Goal: Task Accomplishment & Management: Manage account settings

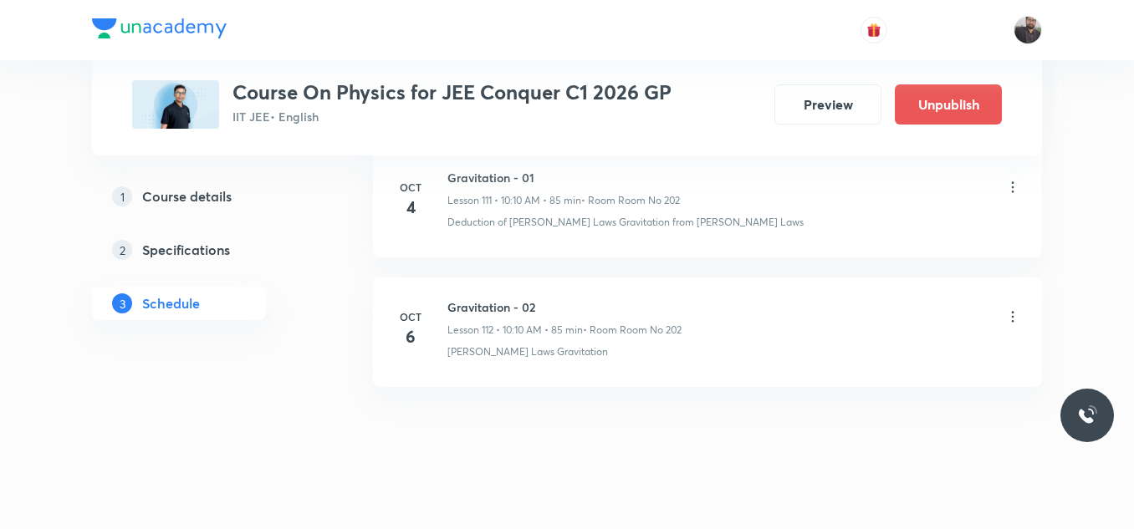
click at [1010, 309] on icon at bounding box center [1013, 317] width 17 height 17
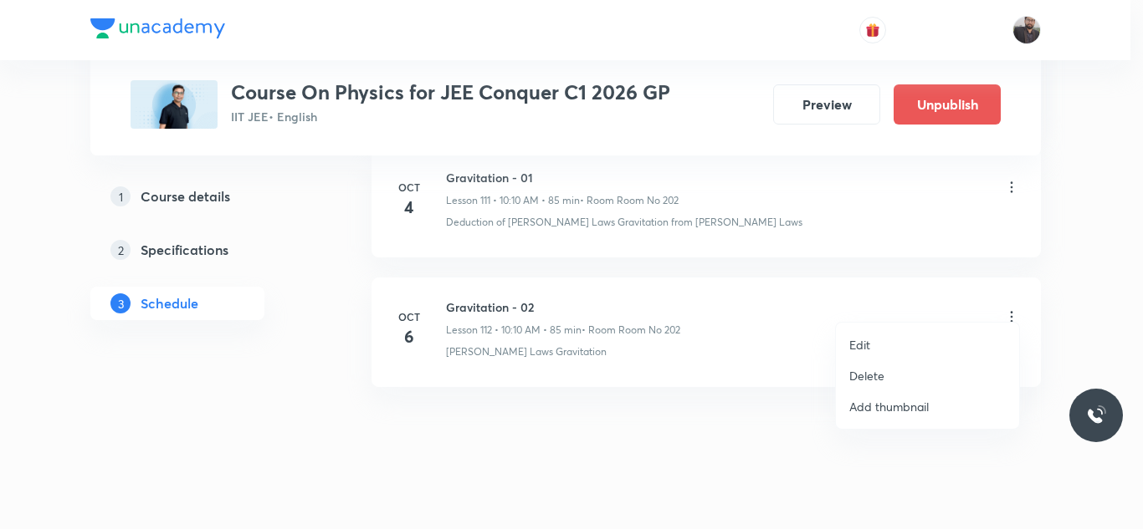
click at [884, 376] on li "Delete" at bounding box center [927, 376] width 183 height 31
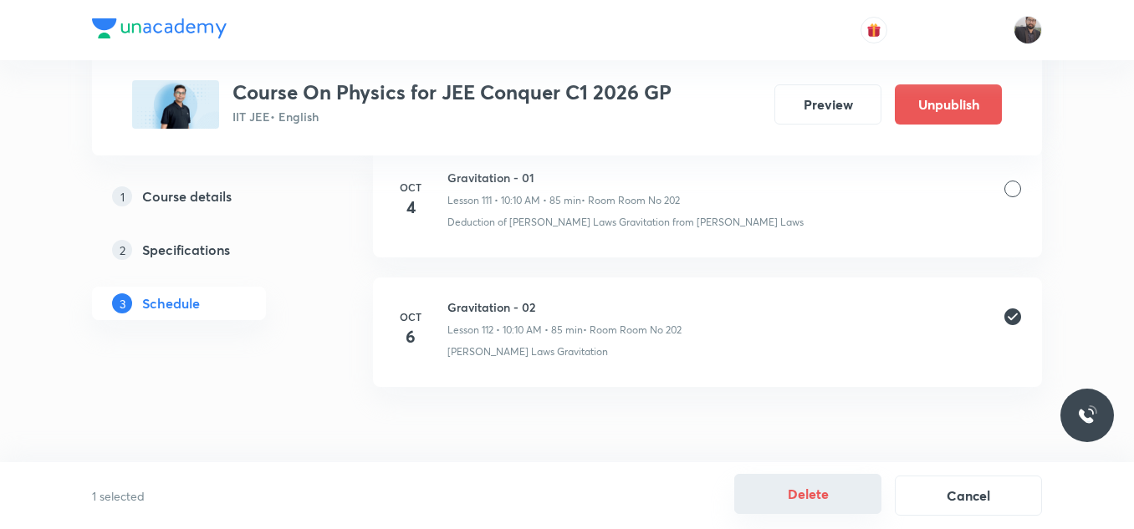
click at [816, 489] on button "Delete" at bounding box center [807, 494] width 147 height 40
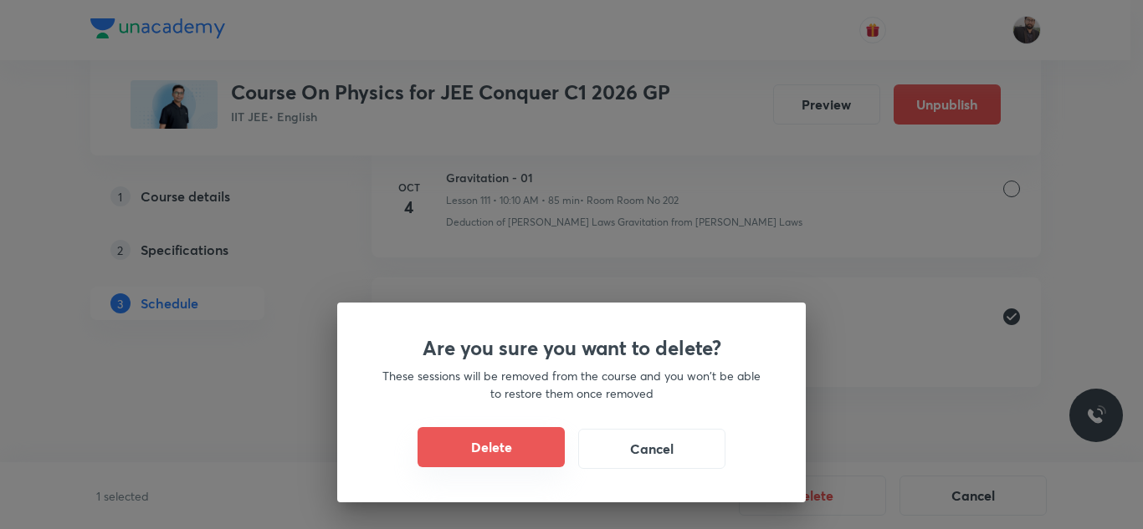
click at [534, 435] on button "Delete" at bounding box center [490, 447] width 147 height 40
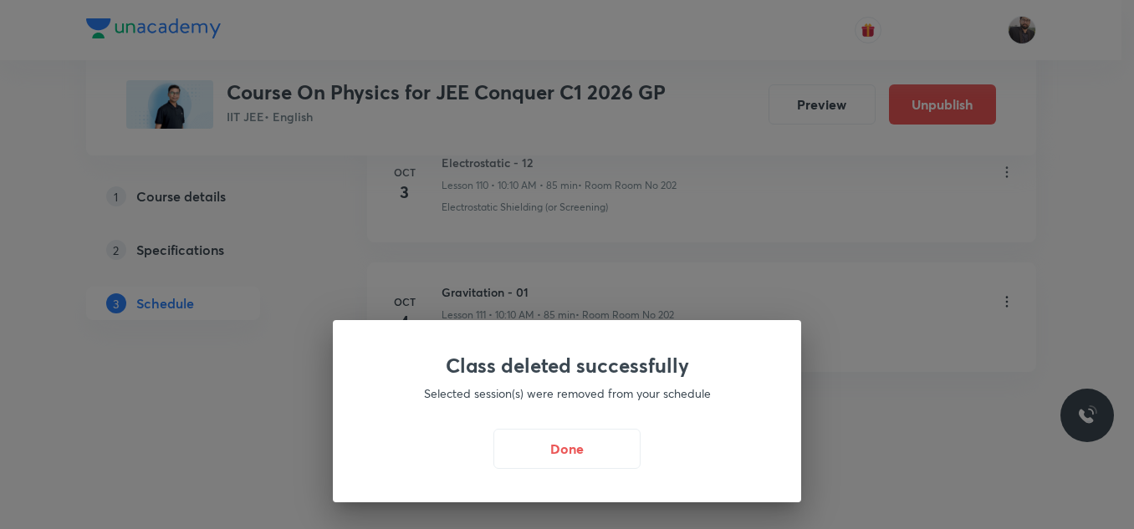
scroll to position [15237, 0]
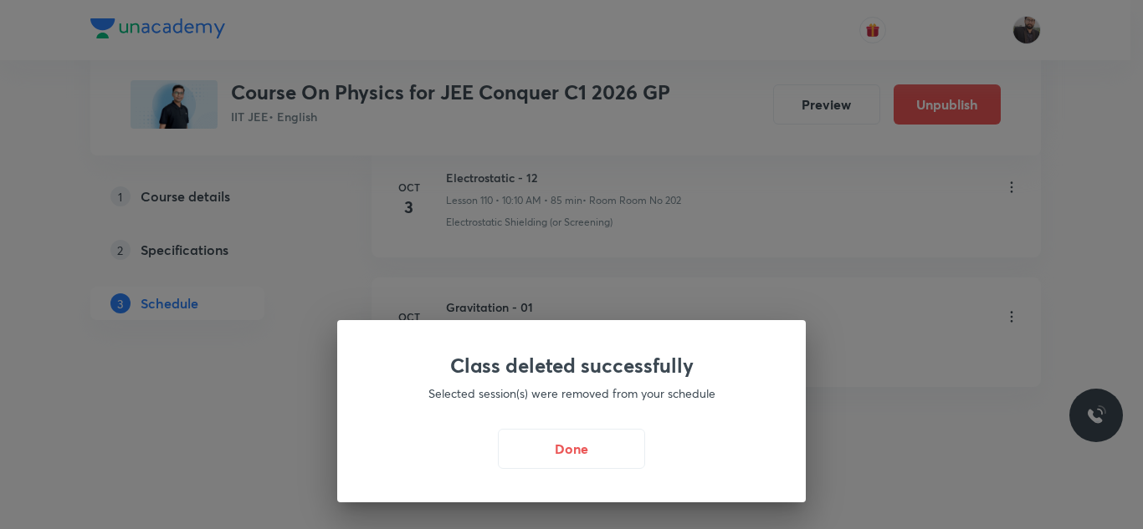
click at [497, 459] on div "Done" at bounding box center [571, 449] width 388 height 40
click at [585, 425] on div "Class deleted successfully Selected session(s) were removed from your schedule …" at bounding box center [571, 411] width 468 height 182
click at [575, 440] on button "Done" at bounding box center [571, 447] width 147 height 40
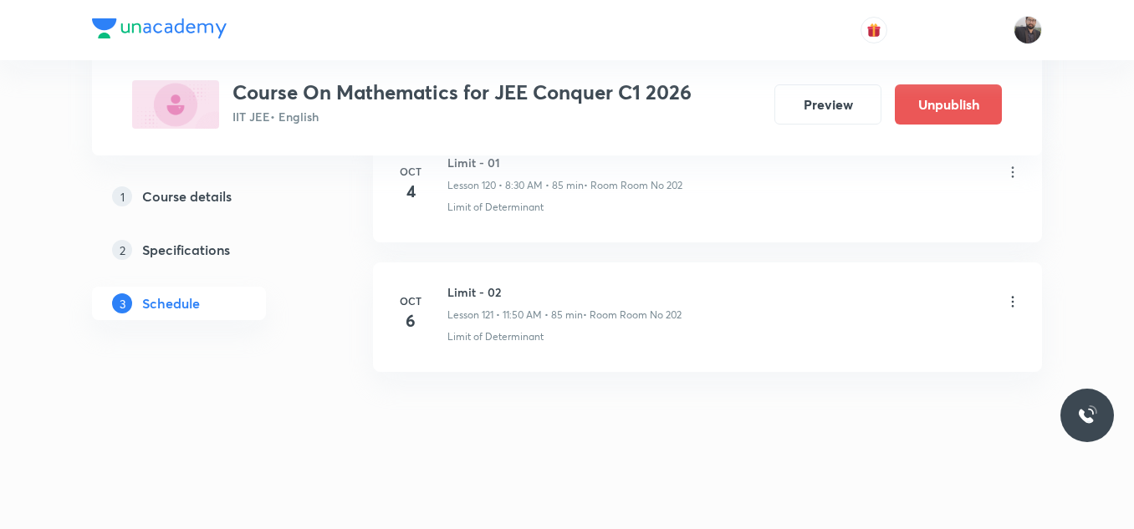
click at [1014, 302] on icon at bounding box center [1013, 301] width 3 height 11
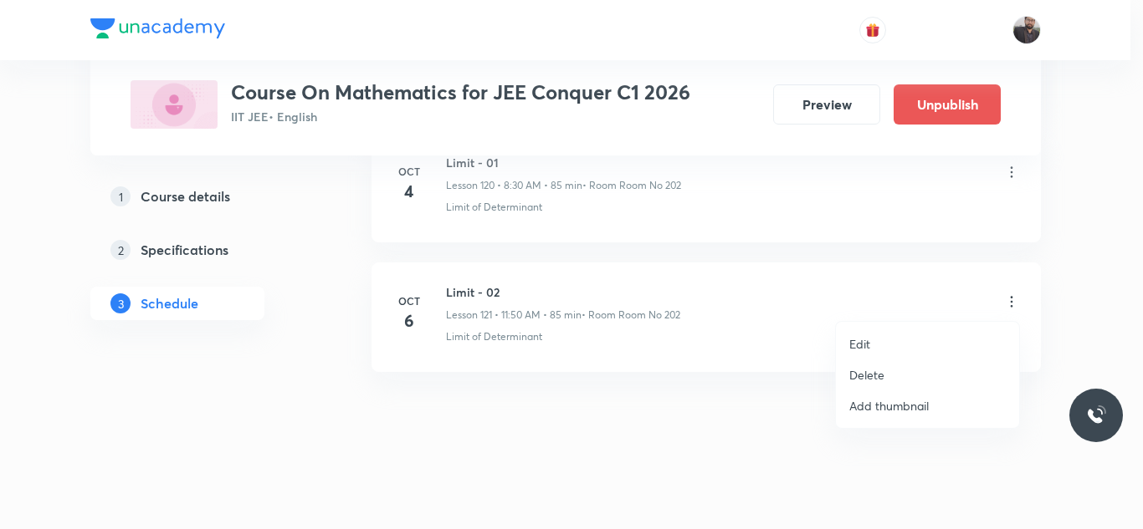
click at [913, 345] on li "Edit" at bounding box center [927, 344] width 183 height 31
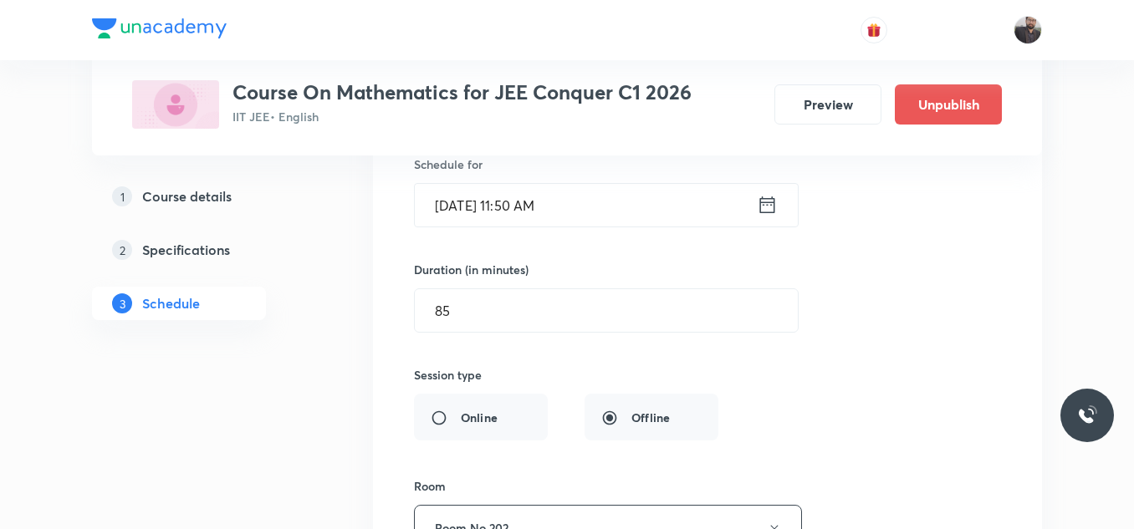
scroll to position [16061, 0]
click at [637, 217] on input "Oct 6, 2025, 11:50 AM" at bounding box center [586, 206] width 342 height 43
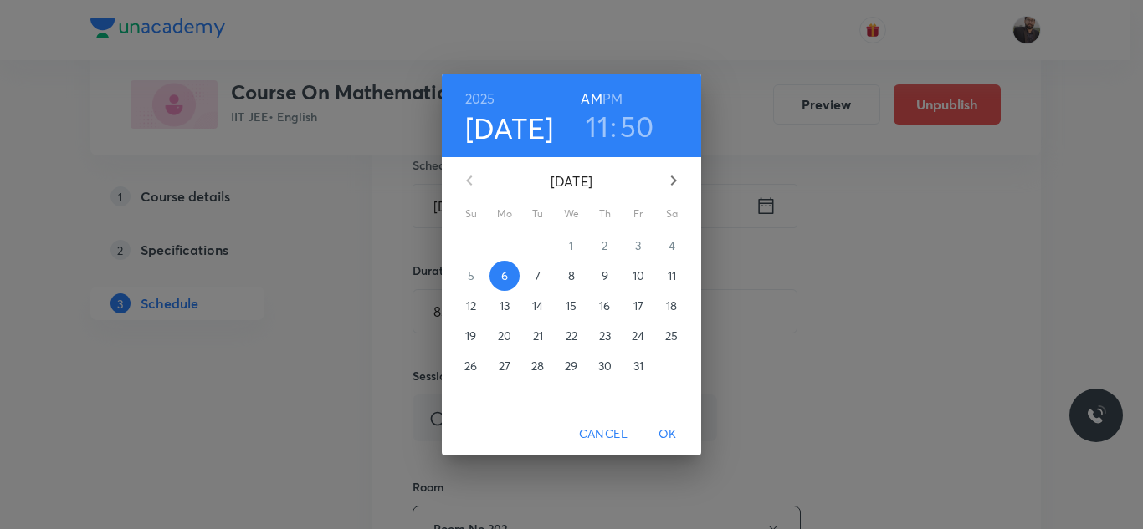
click at [604, 128] on h3 "11" at bounding box center [597, 126] width 23 height 35
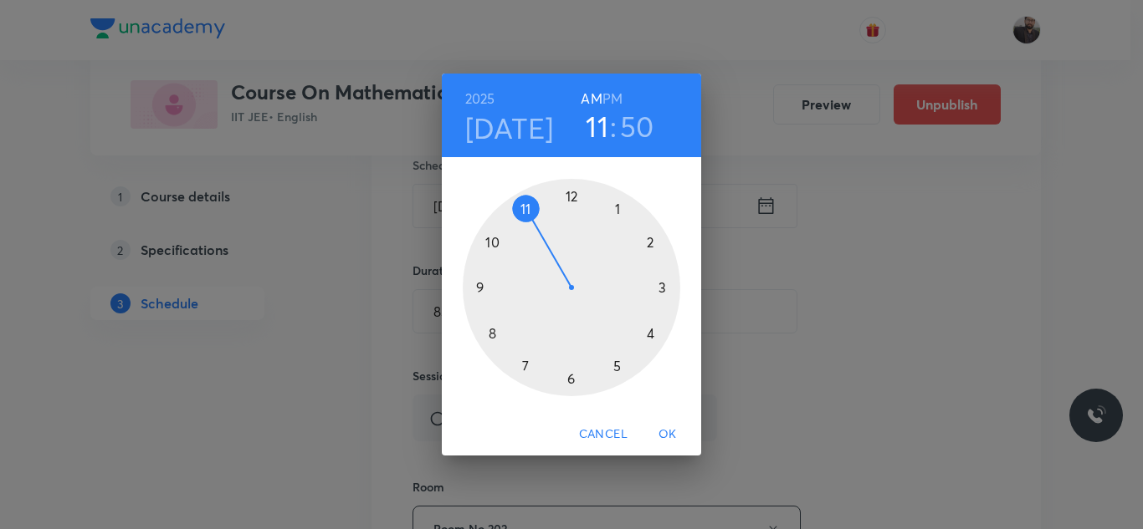
click at [489, 238] on div at bounding box center [571, 287] width 217 height 217
click at [662, 241] on div at bounding box center [571, 287] width 217 height 217
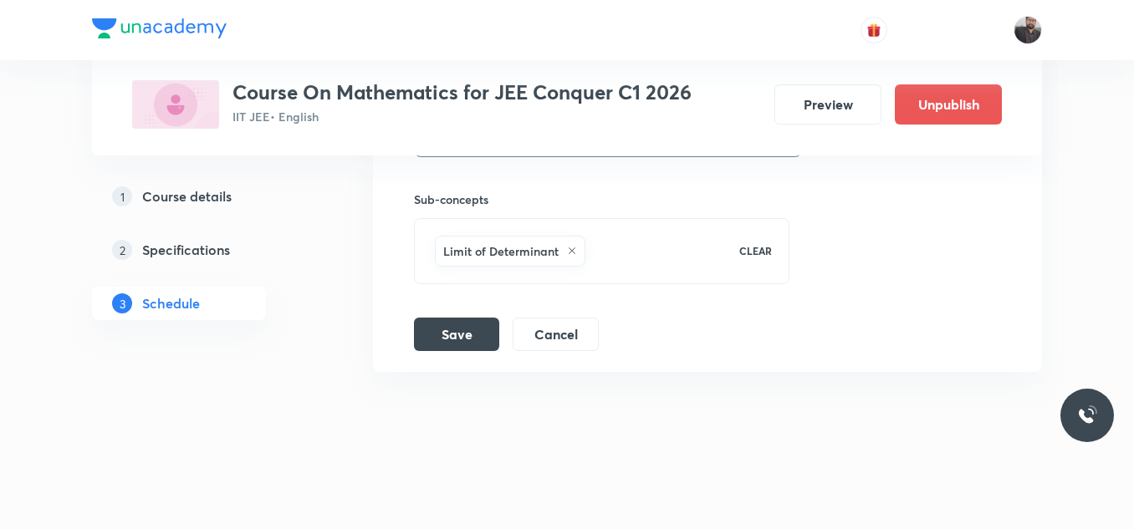
scroll to position [16471, 0]
click at [448, 332] on button "Save" at bounding box center [456, 332] width 85 height 33
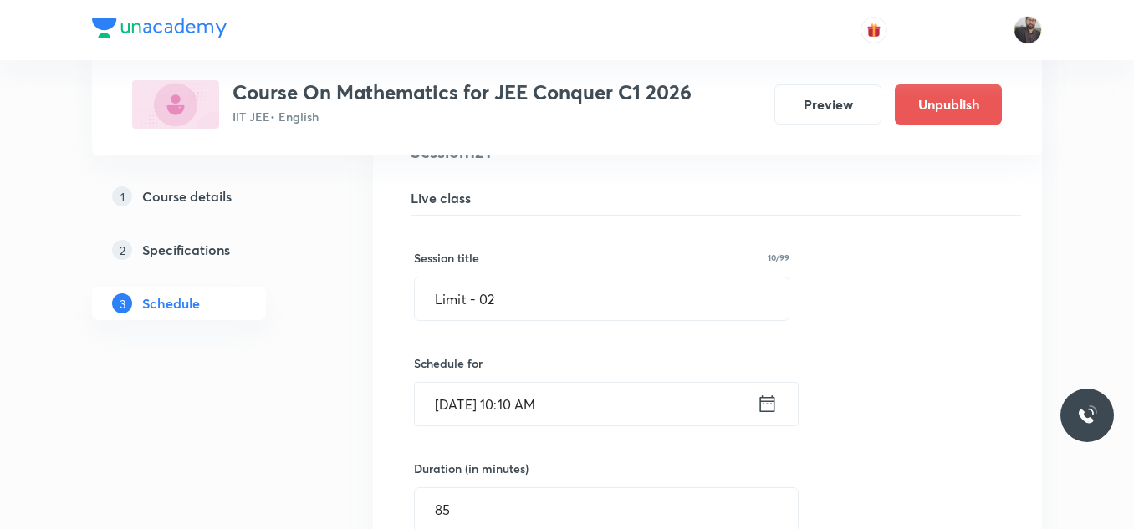
scroll to position [15768, 0]
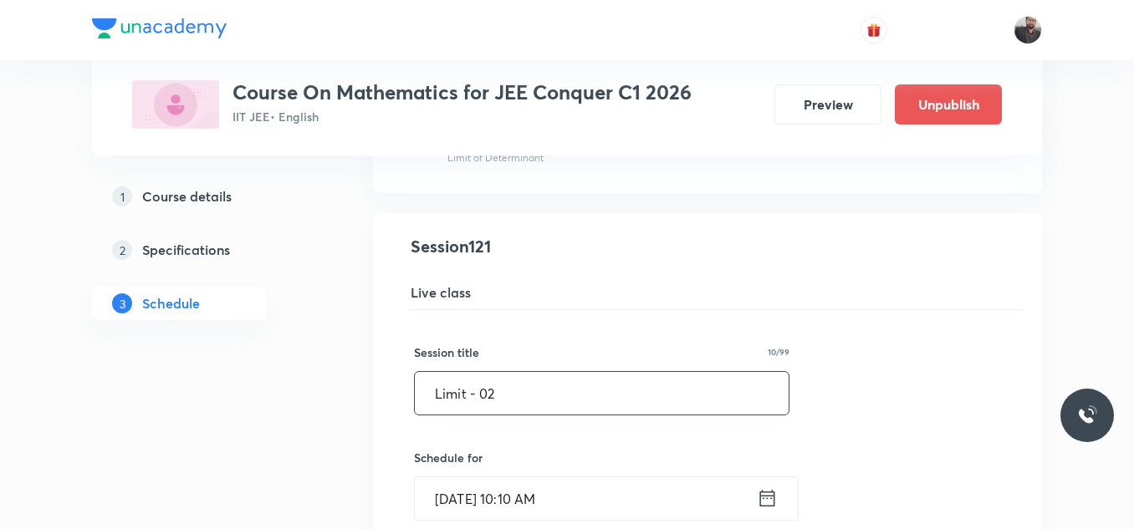
drag, startPoint x: 459, startPoint y: 403, endPoint x: 548, endPoint y: 400, distance: 88.7
click at [548, 400] on input "Limit - 02" at bounding box center [602, 393] width 374 height 43
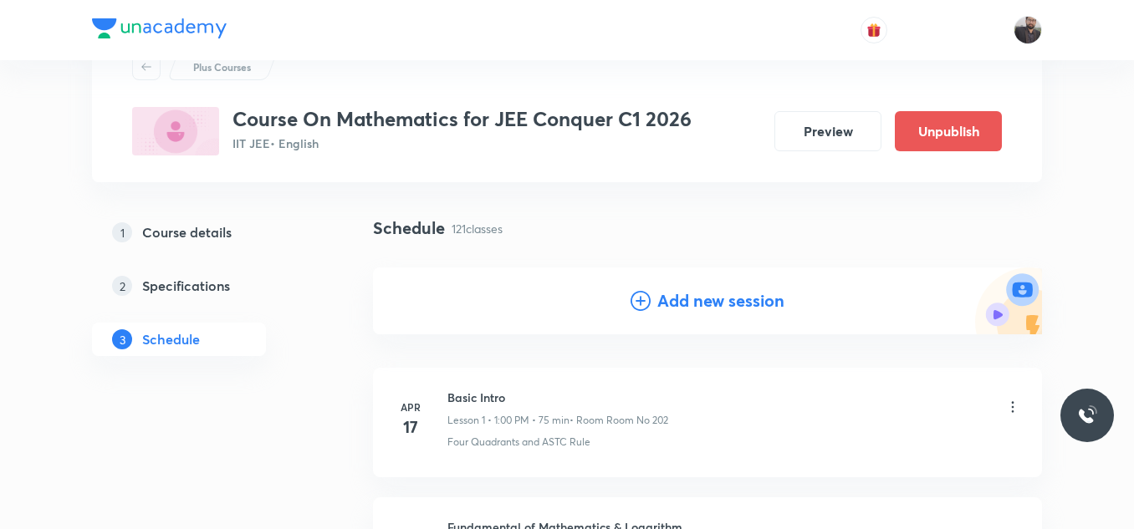
scroll to position [68, 0]
click at [642, 297] on icon at bounding box center [641, 300] width 20 height 20
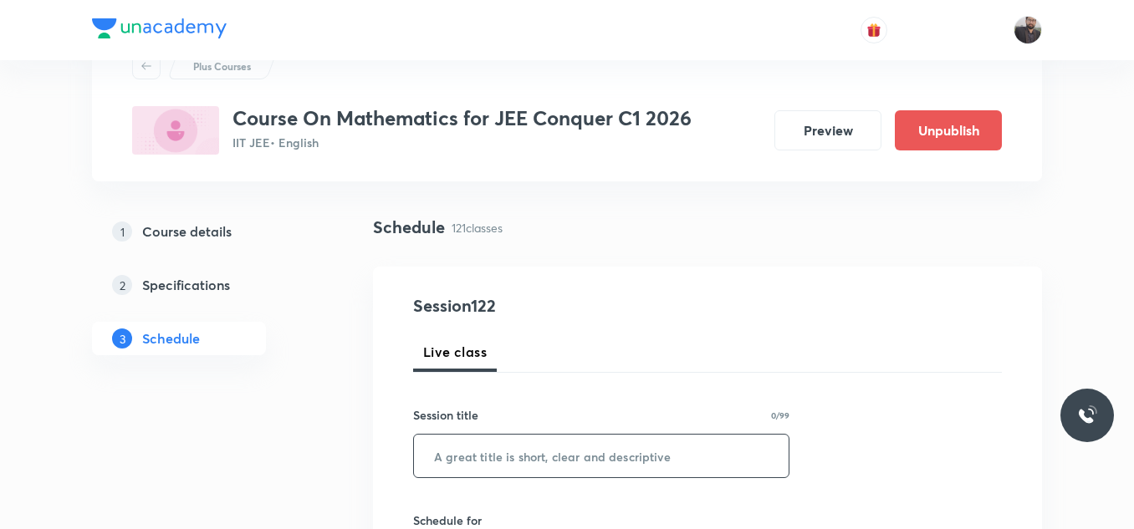
click at [552, 466] on input "text" at bounding box center [601, 456] width 375 height 43
paste input "Limit - 02"
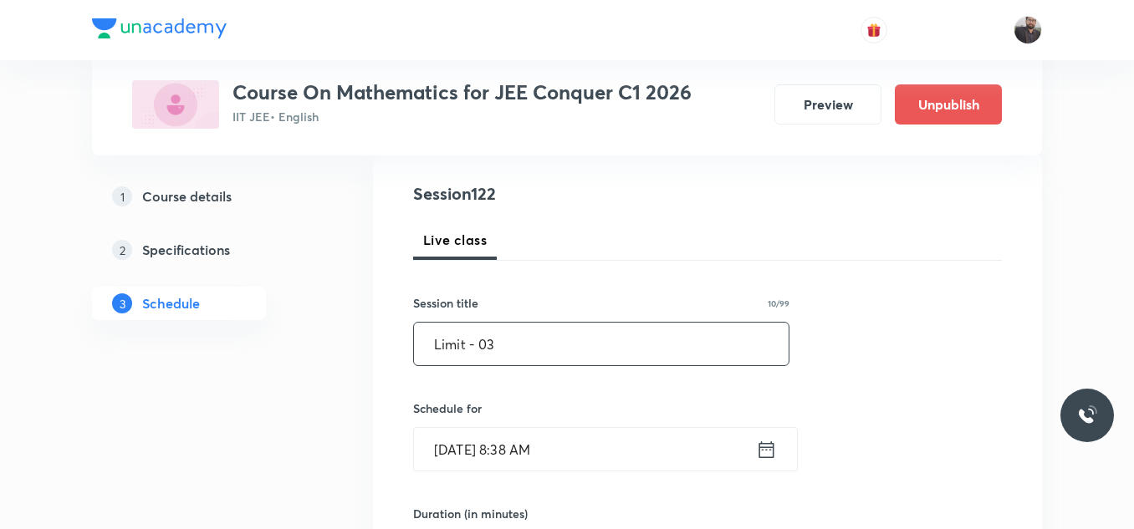
scroll to position [182, 0]
type input "Limit - 03"
click at [568, 455] on input "Oct 6, 2025, 8:38 AM" at bounding box center [585, 448] width 342 height 43
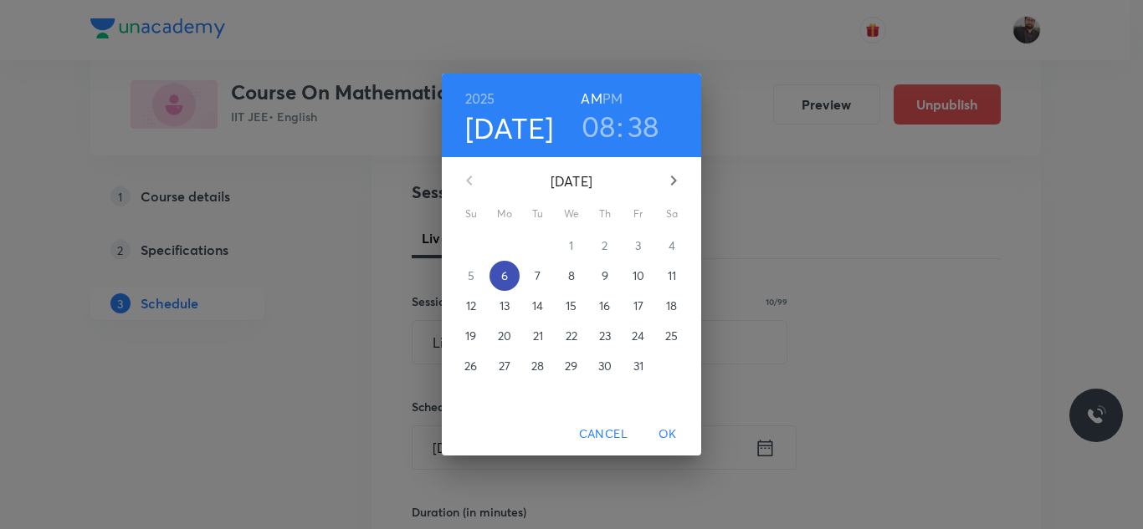
drag, startPoint x: 543, startPoint y: 281, endPoint x: 493, endPoint y: 279, distance: 50.2
click at [493, 279] on div "5 6 7 8 9 10 11" at bounding box center [571, 276] width 259 height 30
click at [494, 281] on span "6" at bounding box center [504, 276] width 30 height 17
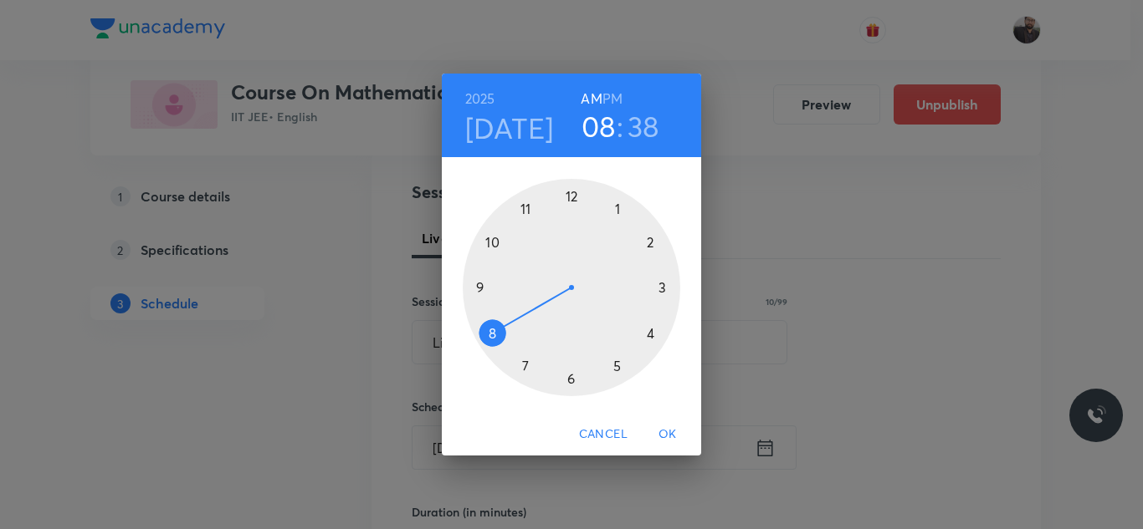
click at [516, 202] on div at bounding box center [571, 287] width 217 height 217
click at [487, 240] on div at bounding box center [571, 287] width 217 height 217
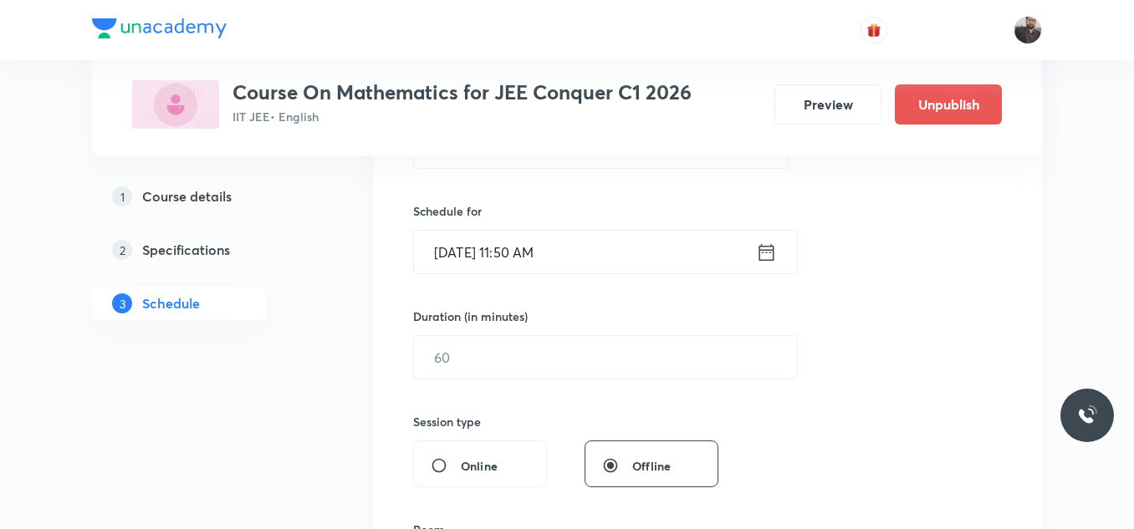
scroll to position [378, 0]
click at [478, 380] on div "Session 122 Live class Session title 10/99 Limit - 03 ​ Schedule for Oct 6, 202…" at bounding box center [707, 375] width 589 height 785
click at [473, 366] on input "text" at bounding box center [605, 356] width 383 height 43
type input "7"
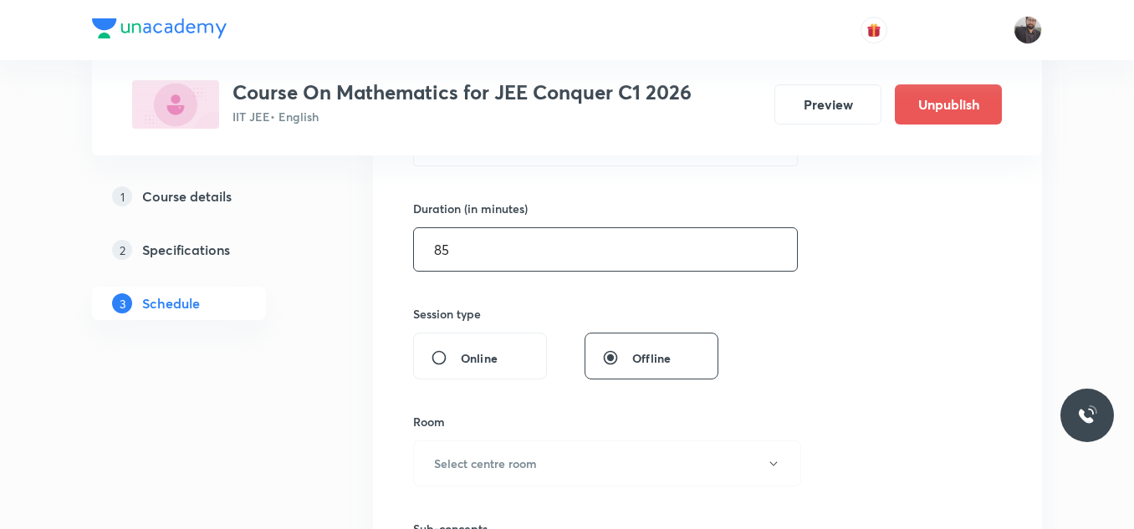
scroll to position [563, 0]
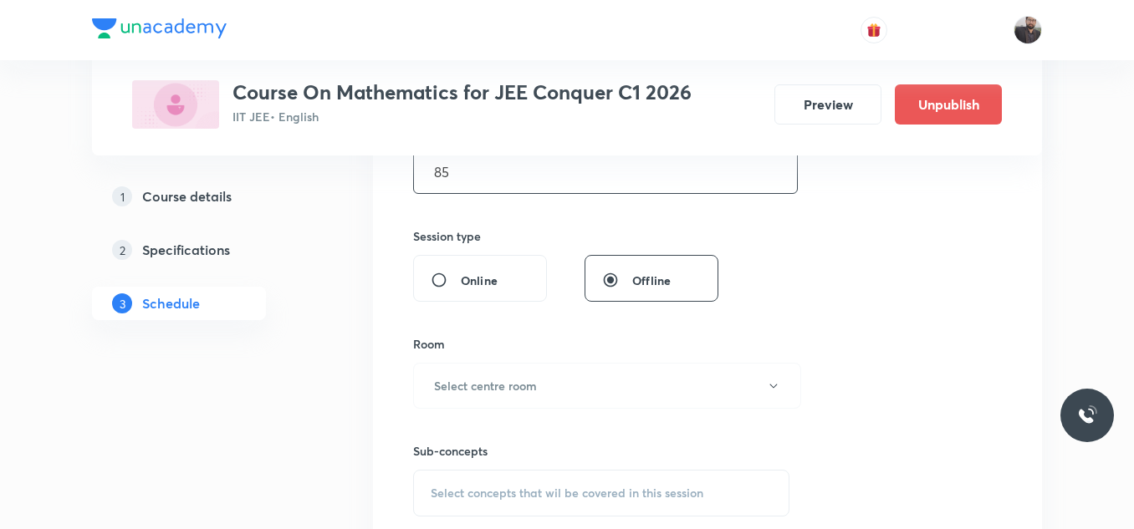
type input "85"
click at [473, 366] on button "Select centre room" at bounding box center [607, 386] width 388 height 46
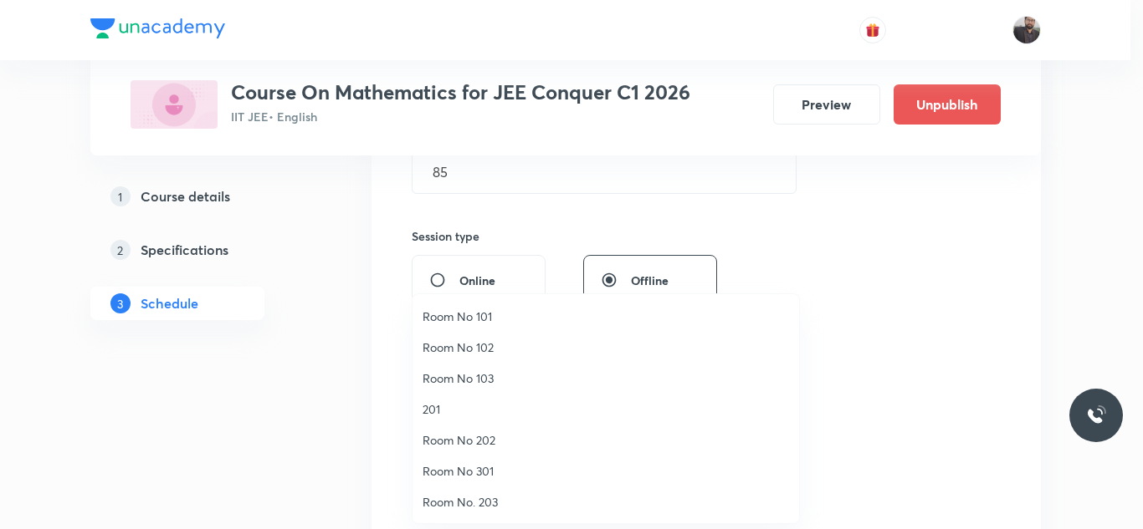
click at [469, 438] on span "Room No 202" at bounding box center [605, 441] width 366 height 18
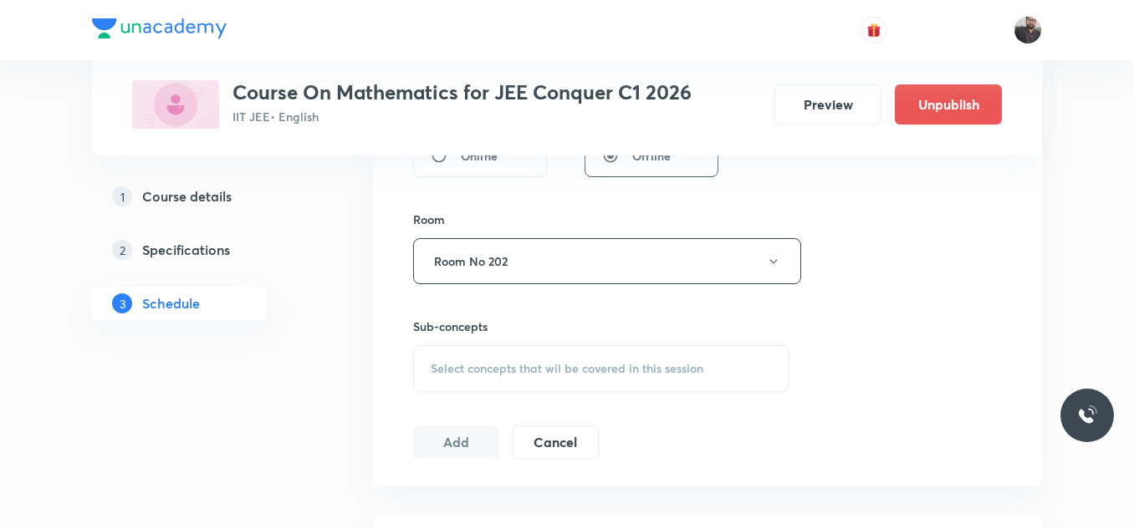
scroll to position [690, 0]
click at [491, 356] on div "Select concepts that wil be covered in this session" at bounding box center [601, 366] width 376 height 47
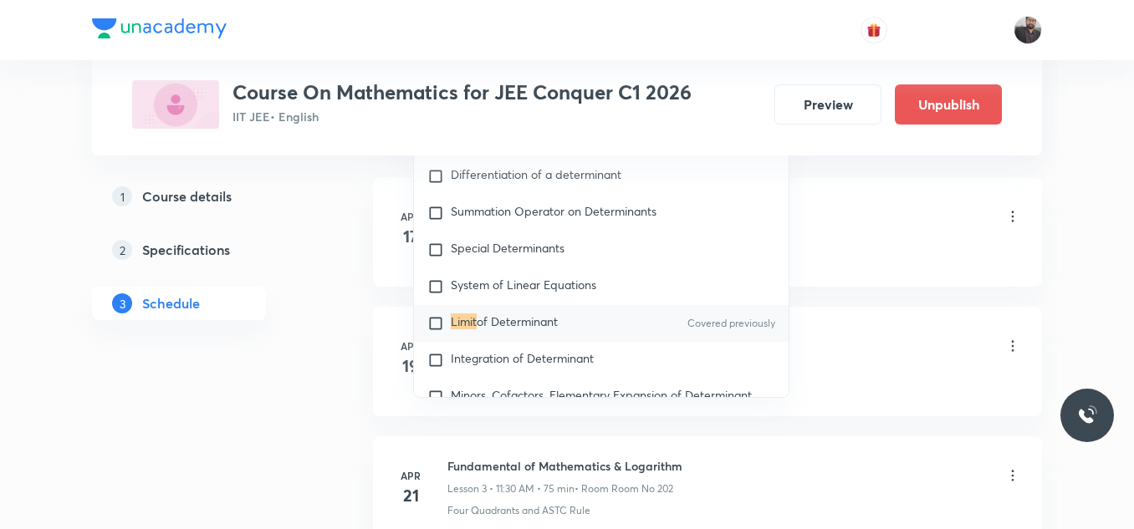
scroll to position [6784, 0]
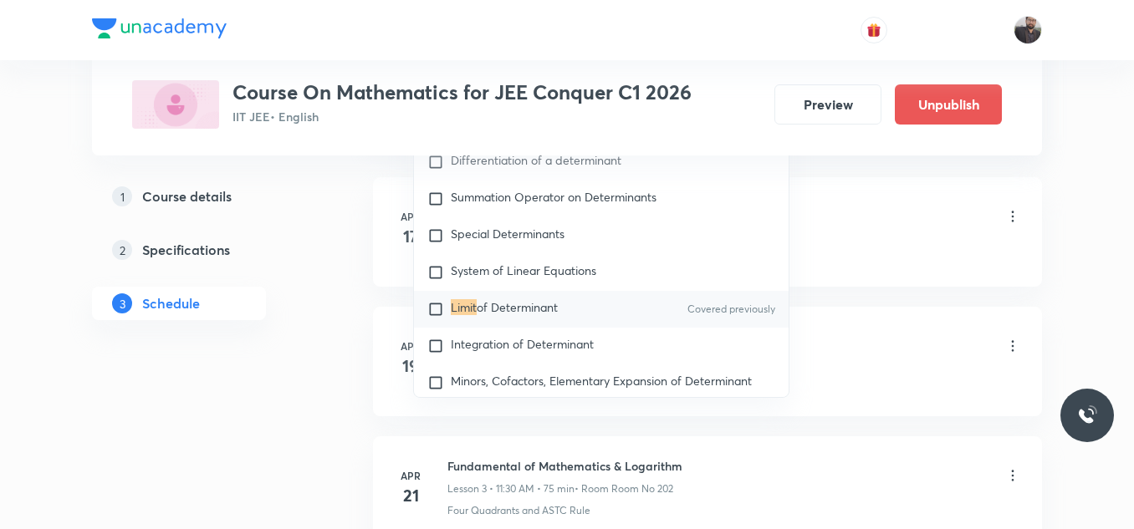
type input "Limit"
click at [490, 318] on p "Limit of Determinant" at bounding box center [504, 309] width 107 height 17
checkbox input "true"
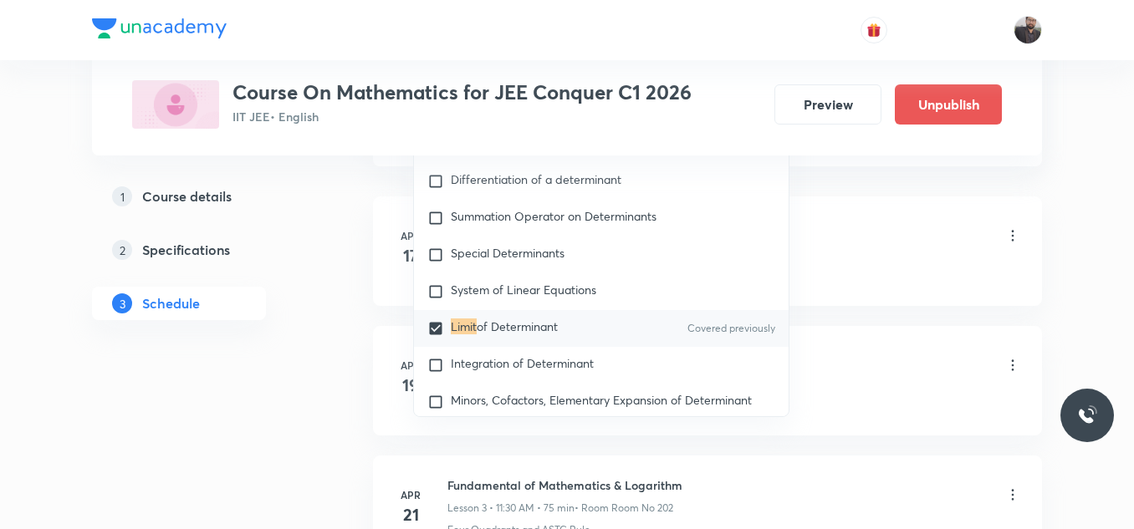
click at [862, 212] on li "Apr 17 Basic Intro Lesson 1 • 1:00 PM • 75 min • Room Room No 202 Four Quadrant…" at bounding box center [707, 252] width 669 height 110
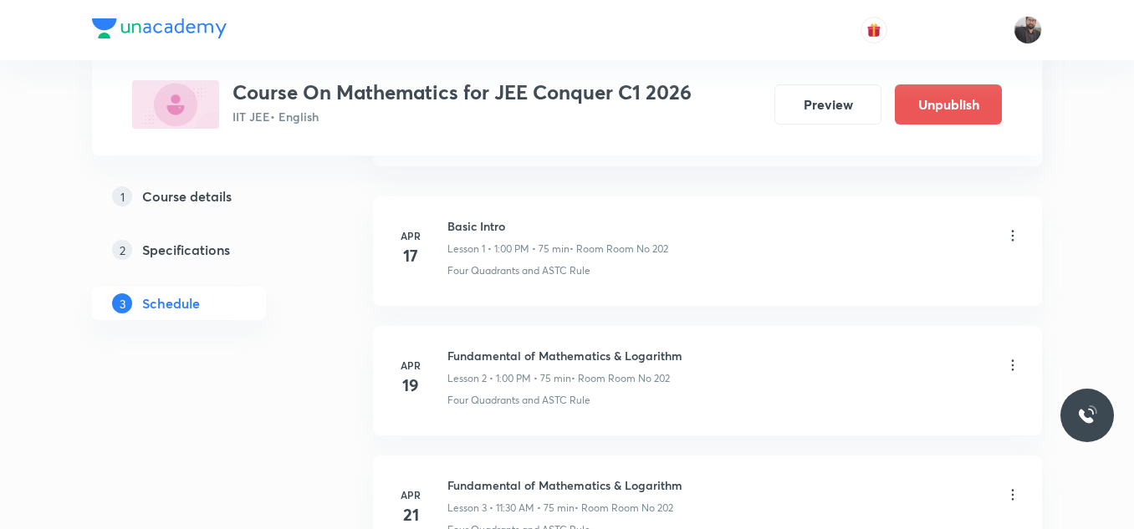
scroll to position [857, 0]
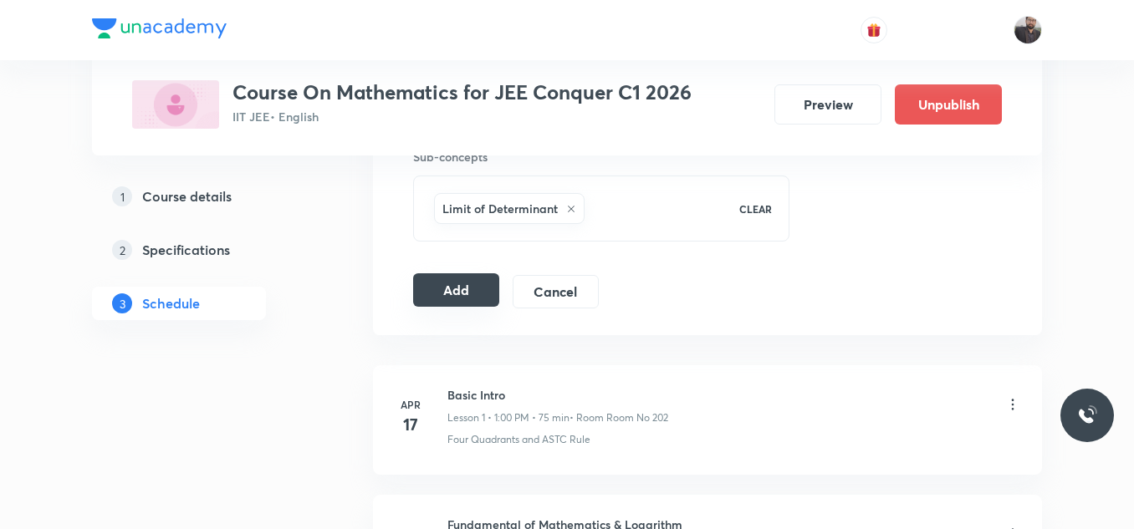
click at [468, 286] on button "Add" at bounding box center [456, 290] width 86 height 33
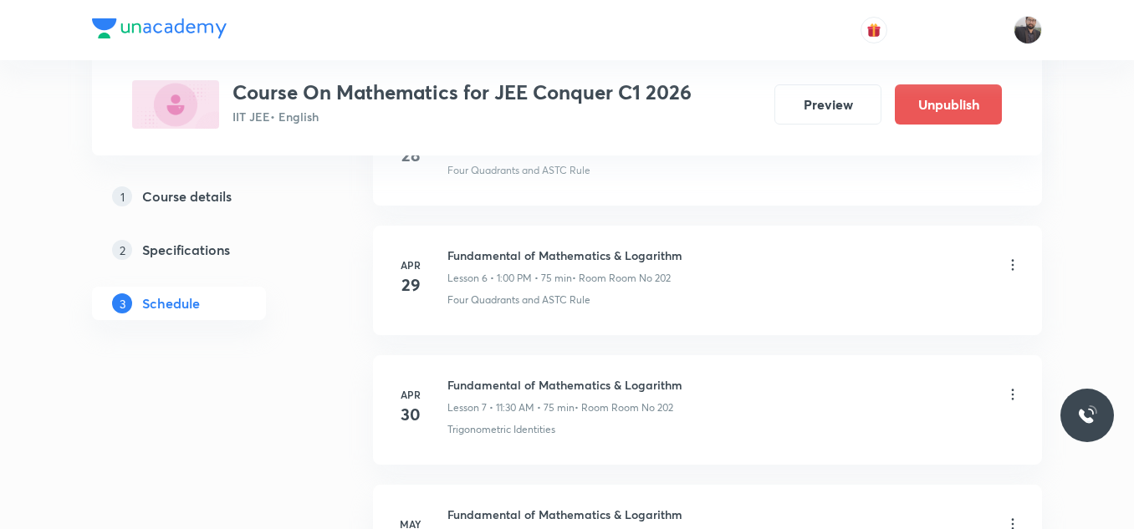
scroll to position [15957, 0]
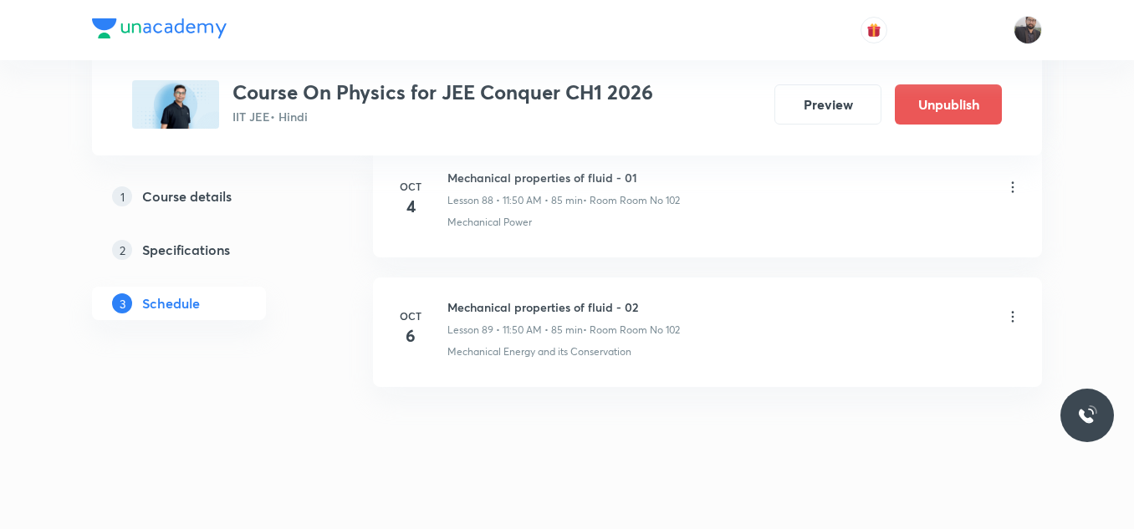
click at [1012, 309] on icon at bounding box center [1013, 317] width 17 height 17
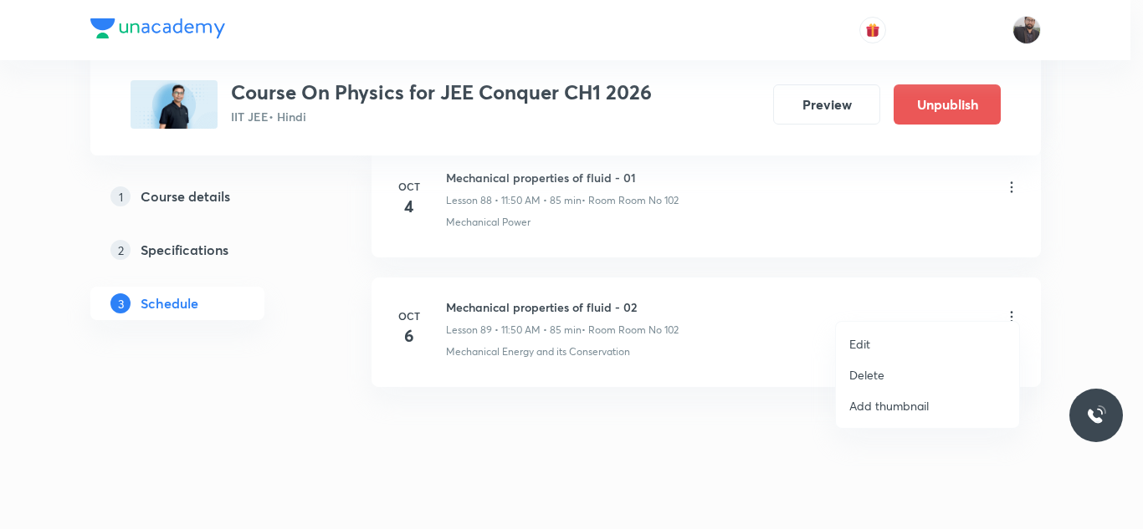
click at [931, 373] on li "Delete" at bounding box center [927, 375] width 183 height 31
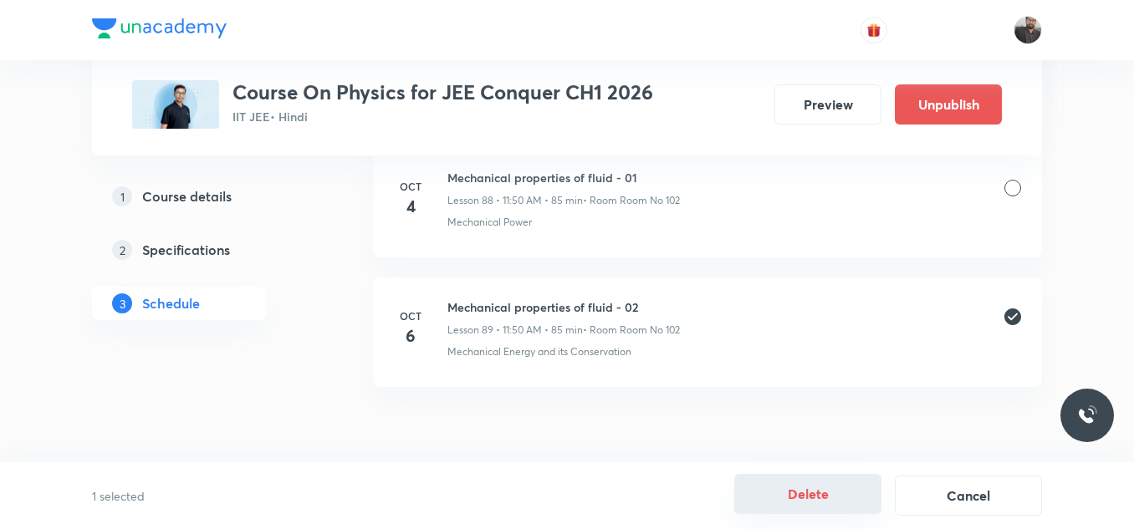
click at [793, 504] on button "Delete" at bounding box center [807, 494] width 147 height 40
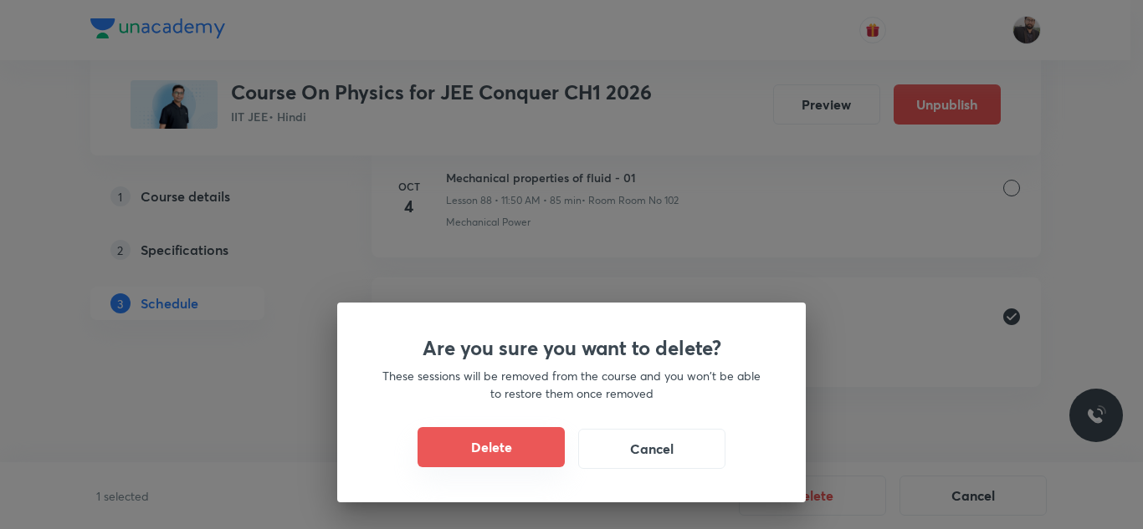
click at [486, 441] on button "Delete" at bounding box center [490, 447] width 147 height 40
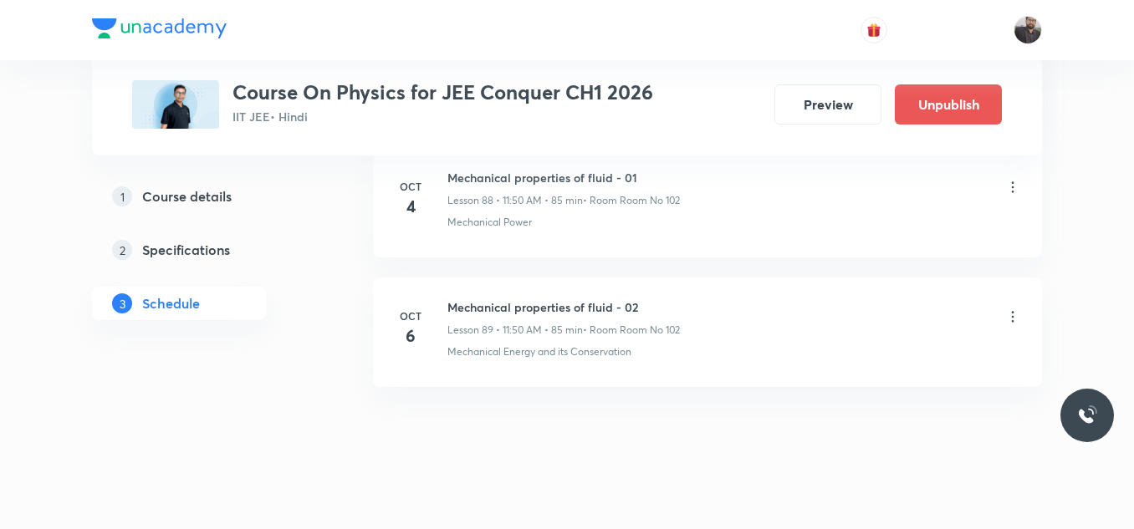
scroll to position [12239, 0]
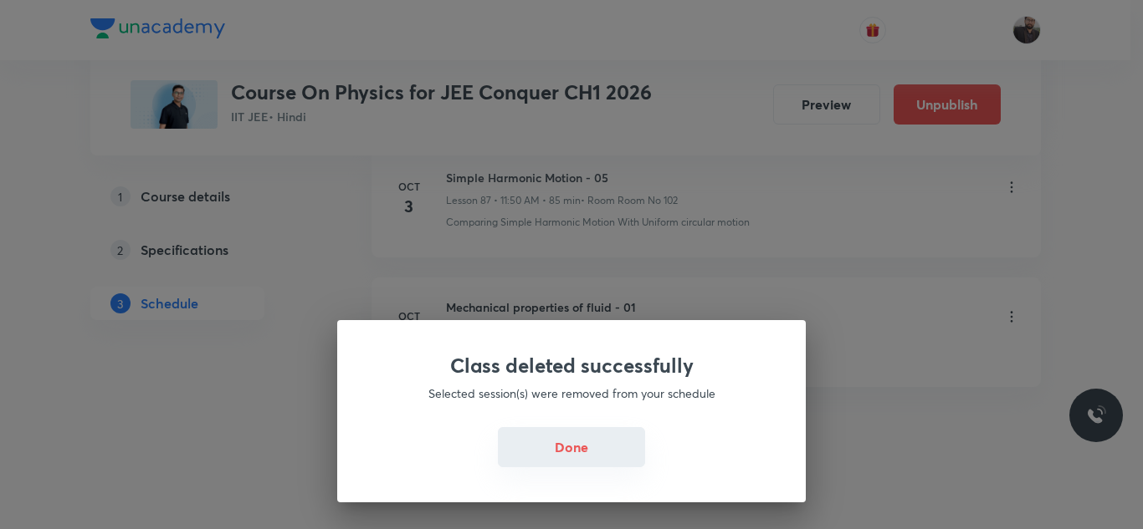
click at [567, 448] on button "Done" at bounding box center [571, 447] width 147 height 40
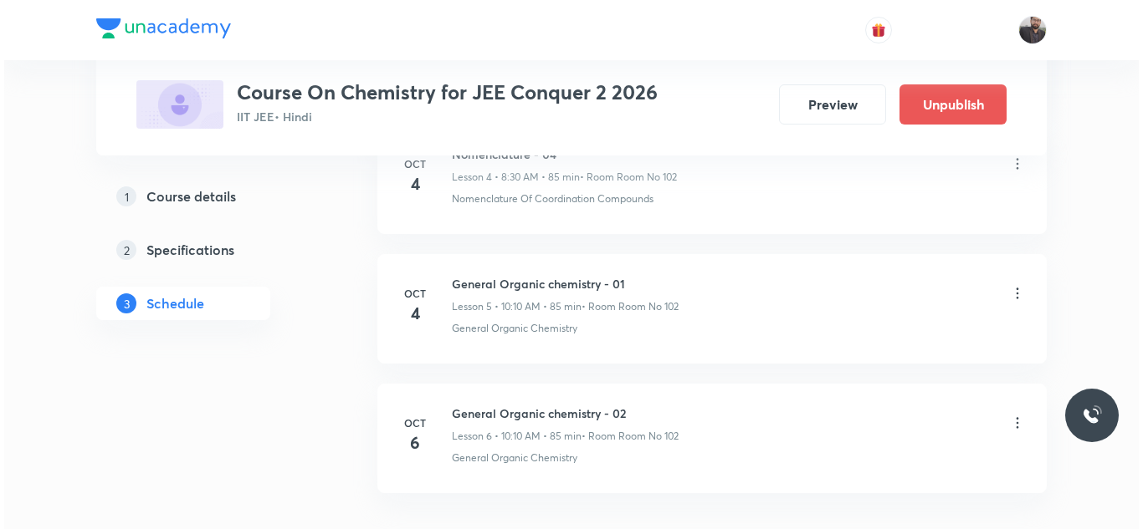
scroll to position [1589, 0]
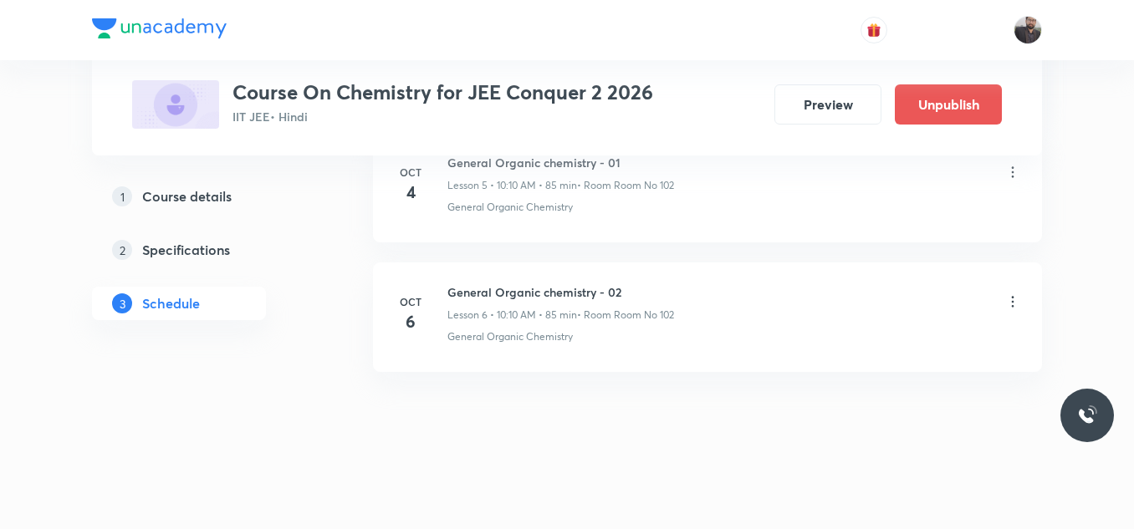
click at [1014, 300] on icon at bounding box center [1013, 302] width 17 height 17
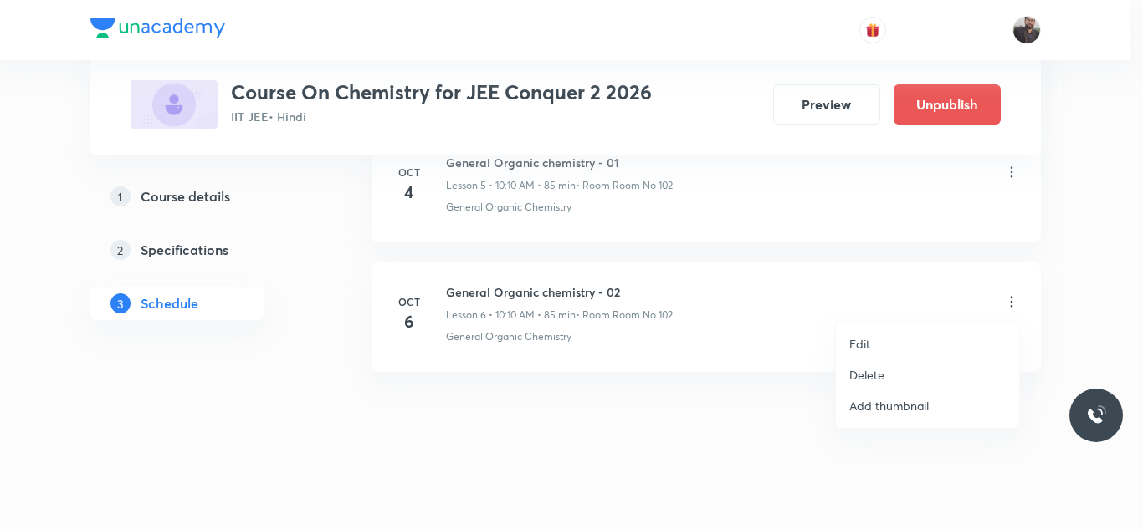
click at [887, 342] on li "Edit" at bounding box center [927, 344] width 183 height 31
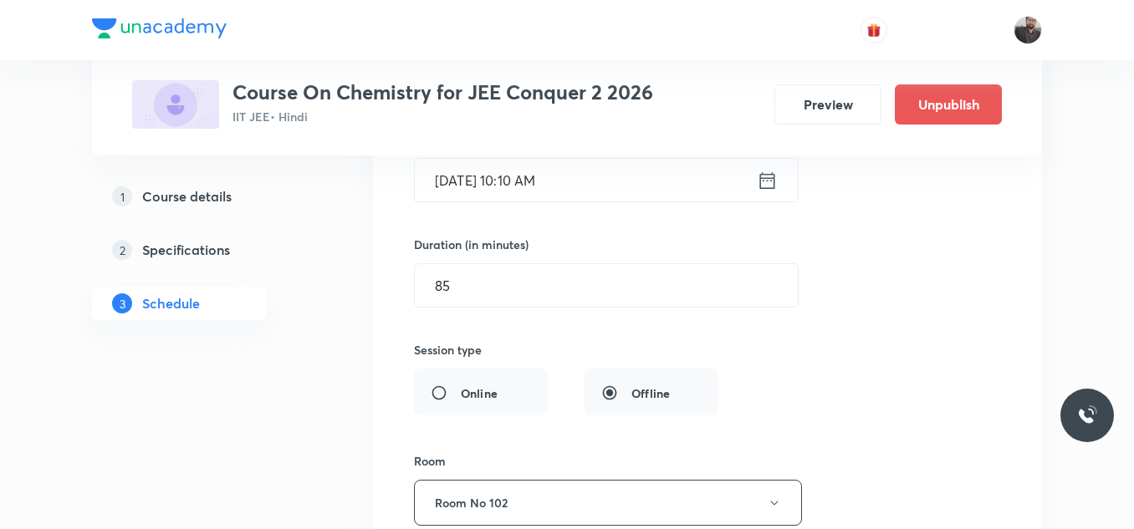
scroll to position [1041, 0]
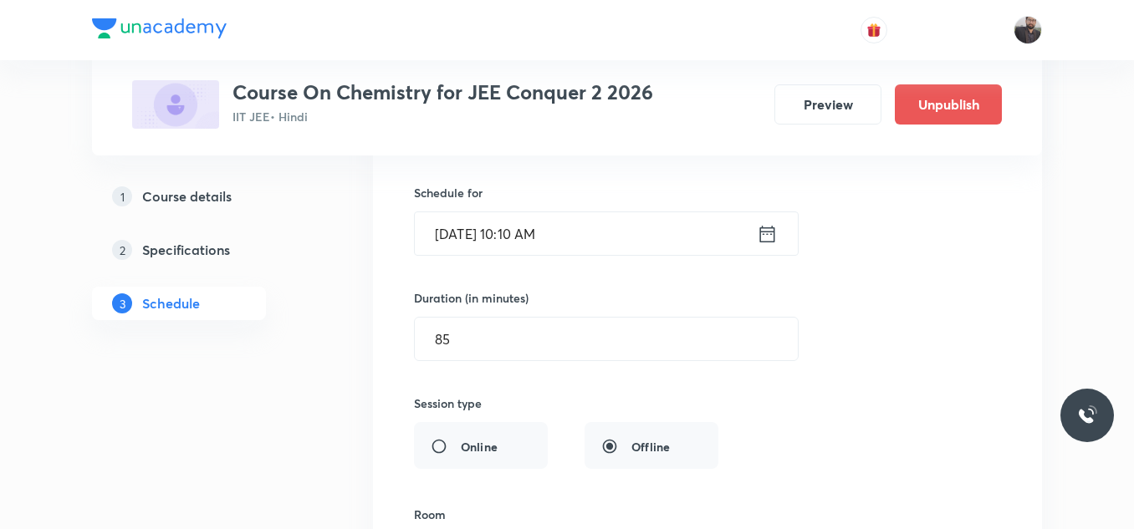
click at [652, 239] on input "[DATE] 10:10 AM" at bounding box center [586, 233] width 342 height 43
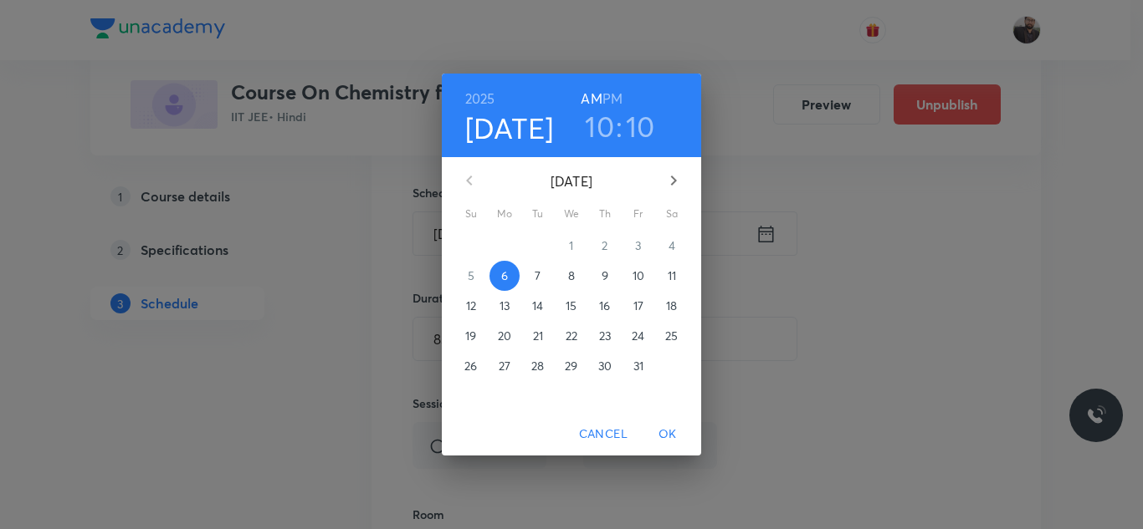
click at [601, 136] on h3 "10" at bounding box center [599, 126] width 29 height 35
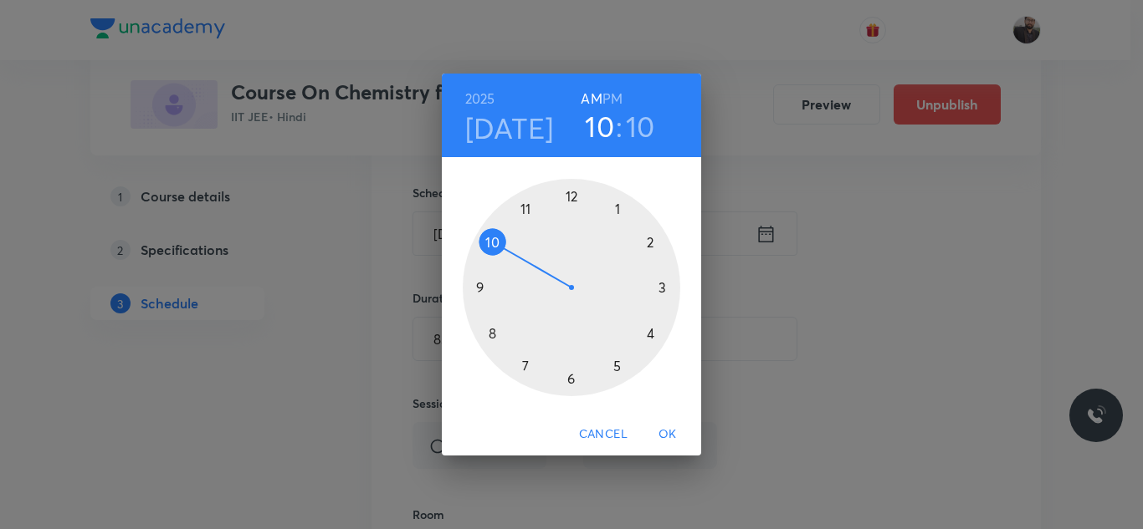
click at [528, 194] on div at bounding box center [571, 287] width 217 height 217
click at [482, 235] on div at bounding box center [571, 287] width 217 height 217
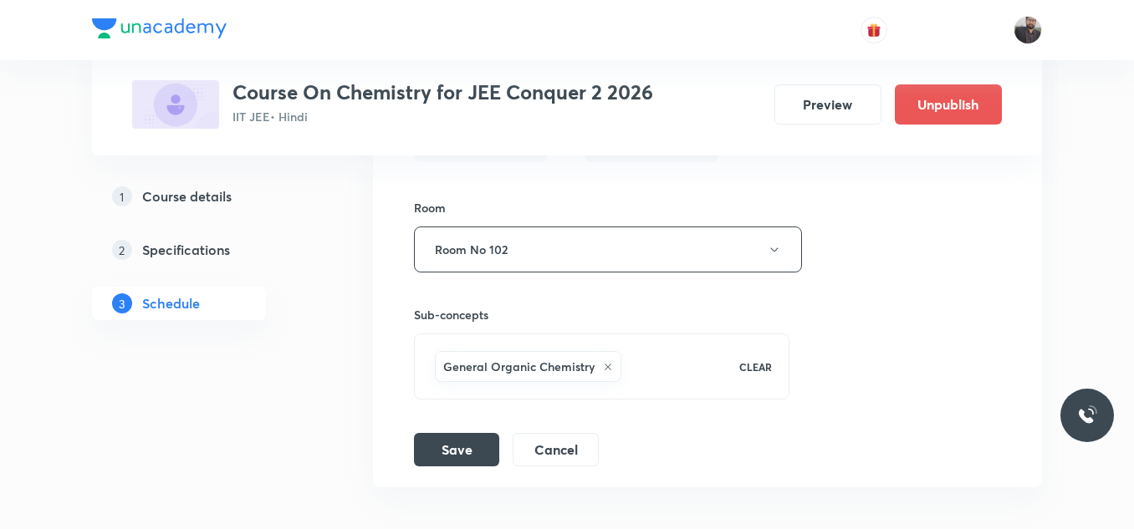
scroll to position [1464, 0]
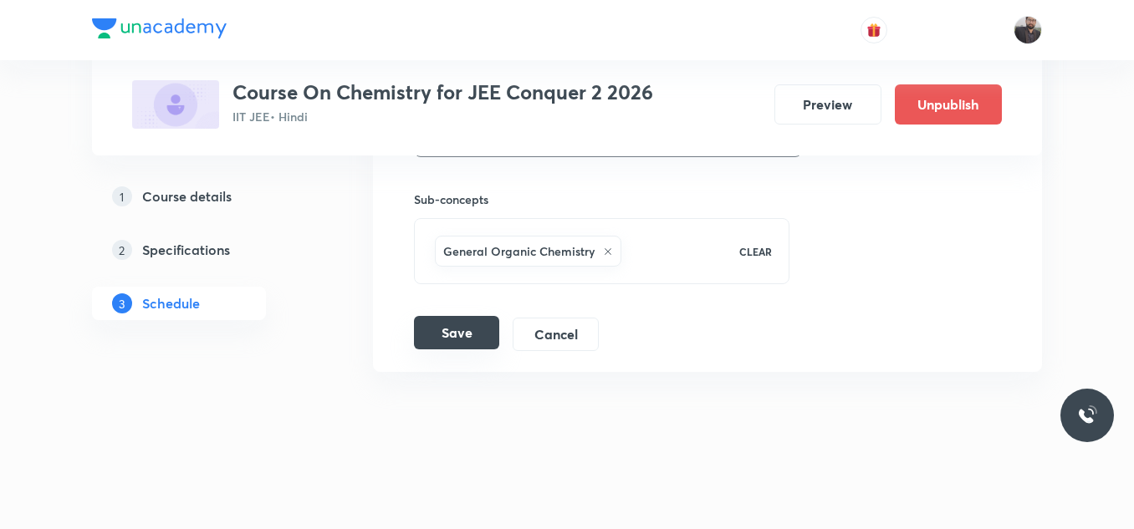
click at [466, 336] on button "Save" at bounding box center [456, 332] width 85 height 33
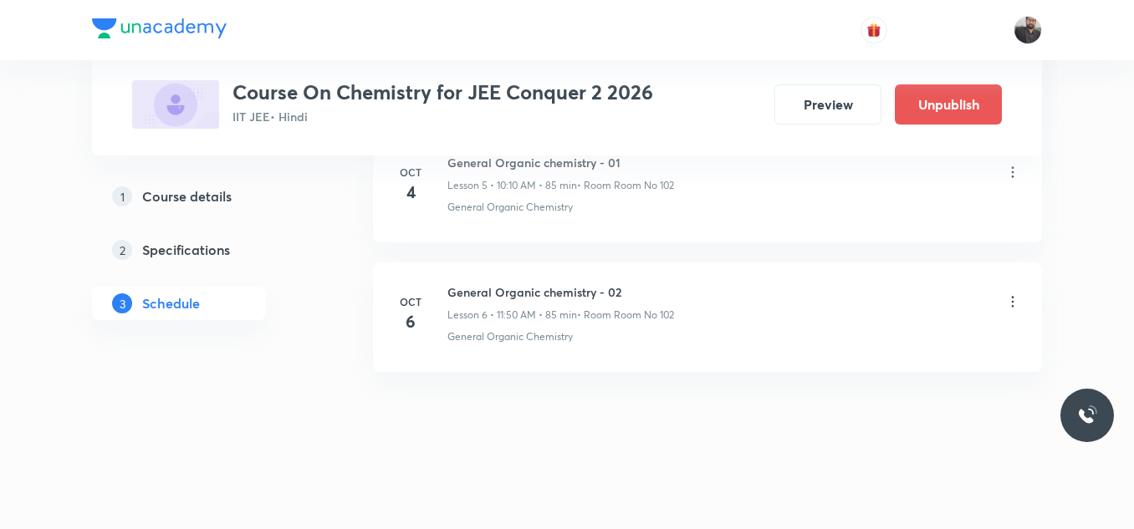
scroll to position [821, 0]
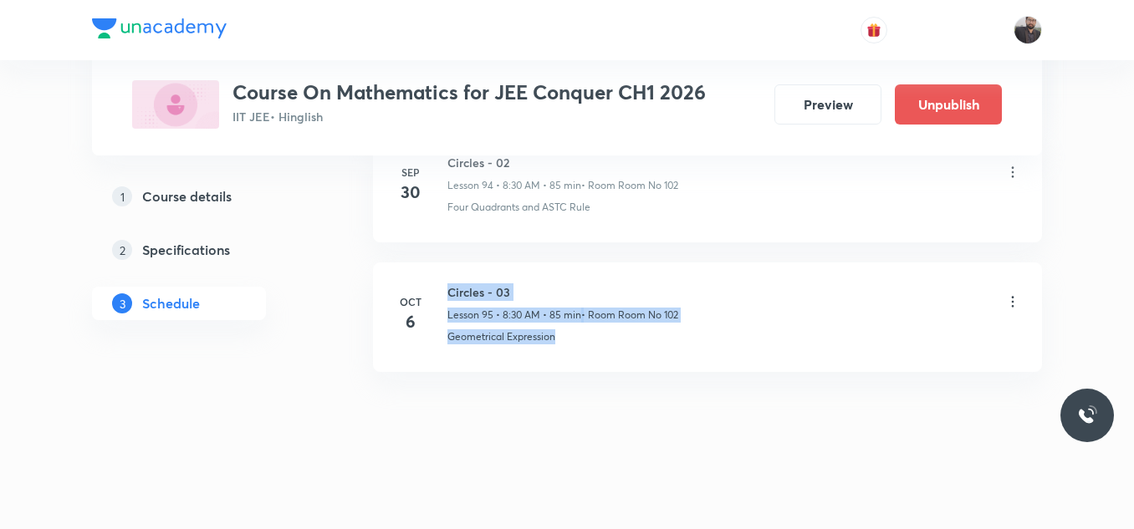
drag, startPoint x: 444, startPoint y: 283, endPoint x: 684, endPoint y: 327, distance: 244.1
click at [684, 327] on li "[DATE] Circles - 03 Lesson 95 • 8:30 AM • 85 min • Room Room No 102 Geometrical…" at bounding box center [707, 318] width 669 height 110
click at [590, 281] on li "[DATE] Circles - 03 Lesson 95 • 8:30 AM • 85 min • Room Room No 102 Geometrical…" at bounding box center [707, 318] width 669 height 110
copy h6 "Circles - 03"
drag, startPoint x: 448, startPoint y: 289, endPoint x: 544, endPoint y: 289, distance: 96.2
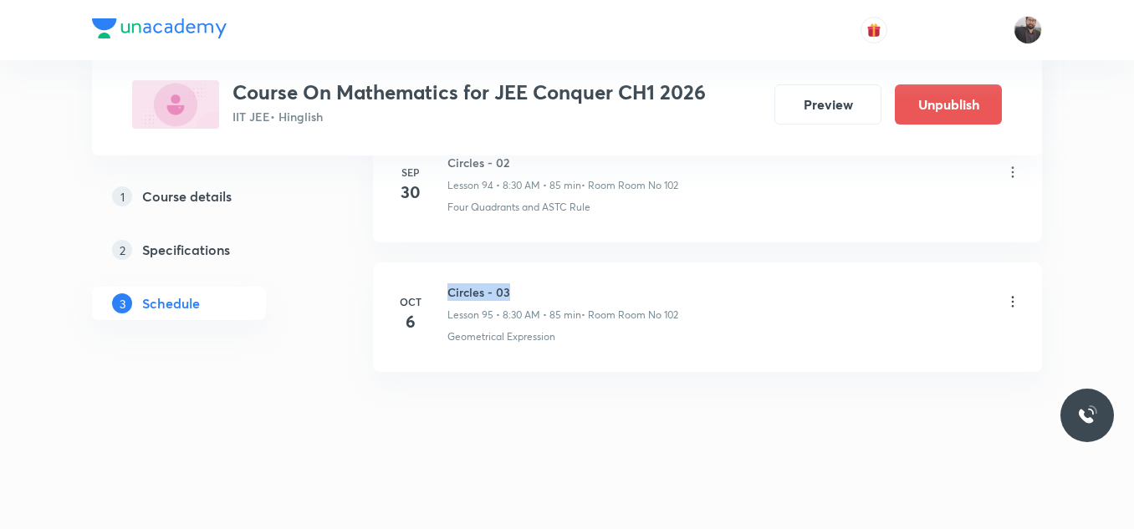
click at [544, 289] on h6 "Circles - 03" at bounding box center [563, 293] width 231 height 18
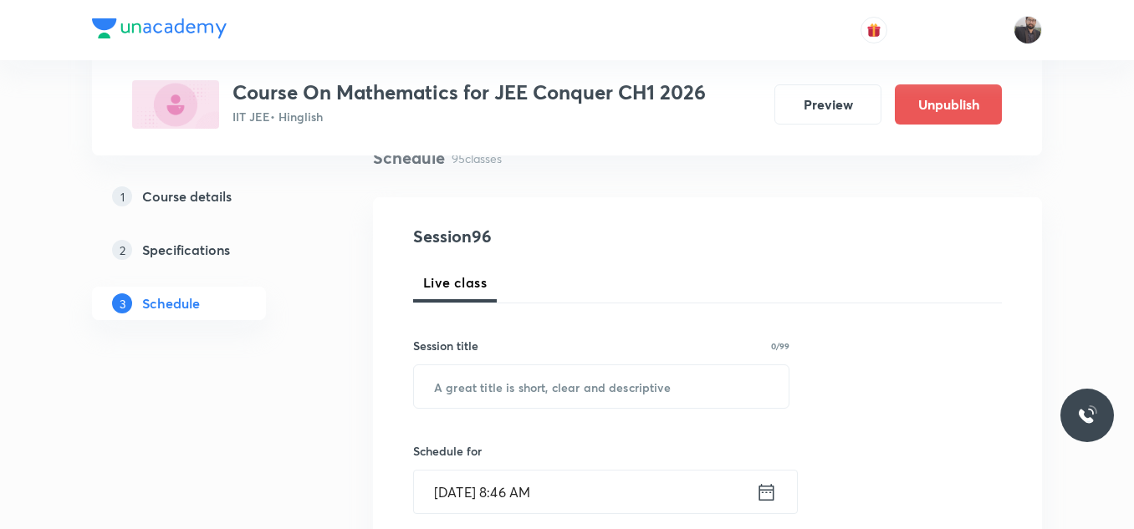
scroll to position [150, 0]
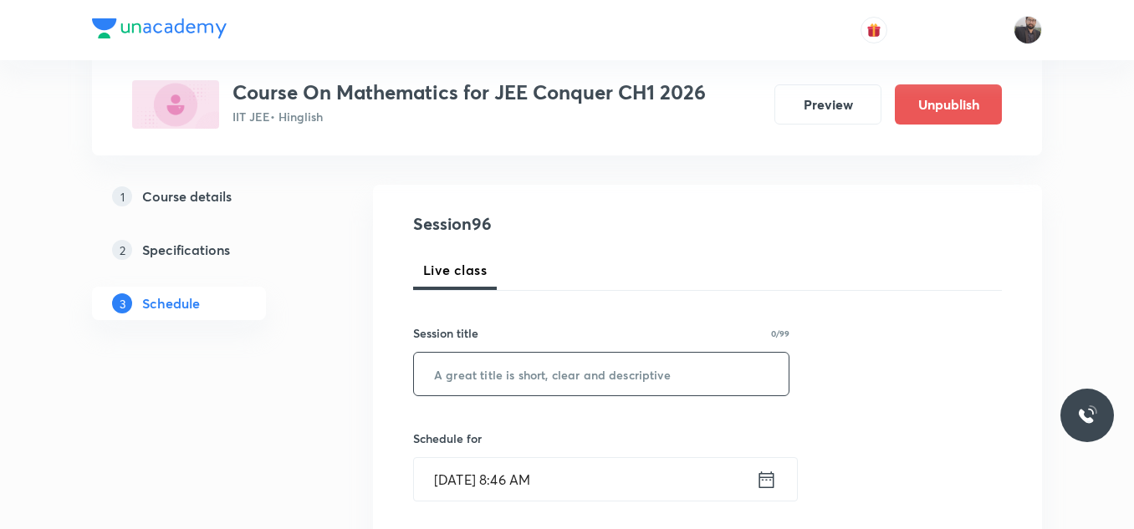
click at [505, 356] on input "text" at bounding box center [601, 374] width 375 height 43
paste input "Circles - 03"
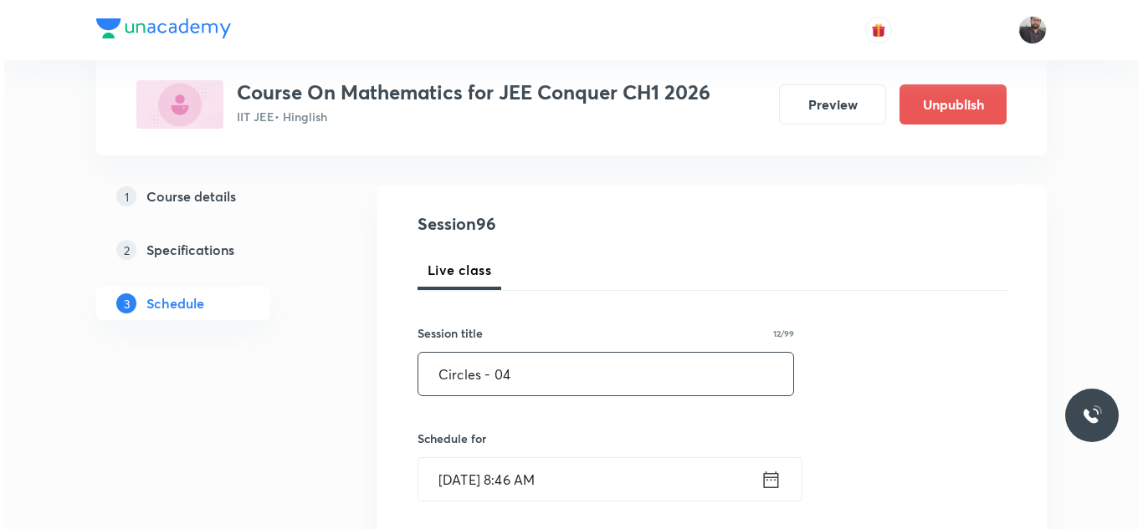
scroll to position [396, 0]
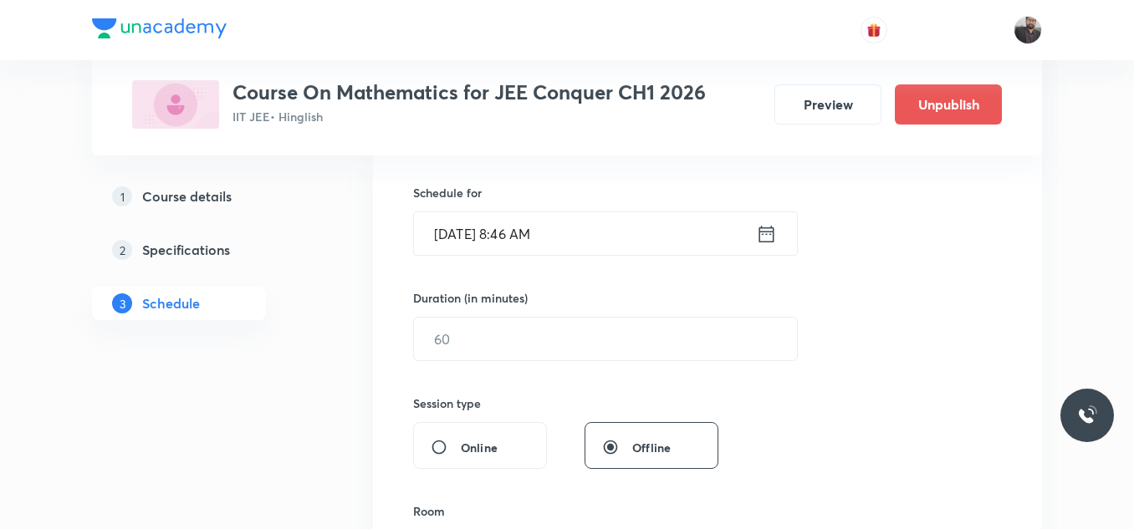
type input "Circles - 04"
click at [577, 230] on input "[DATE] 8:46 AM" at bounding box center [585, 233] width 342 height 43
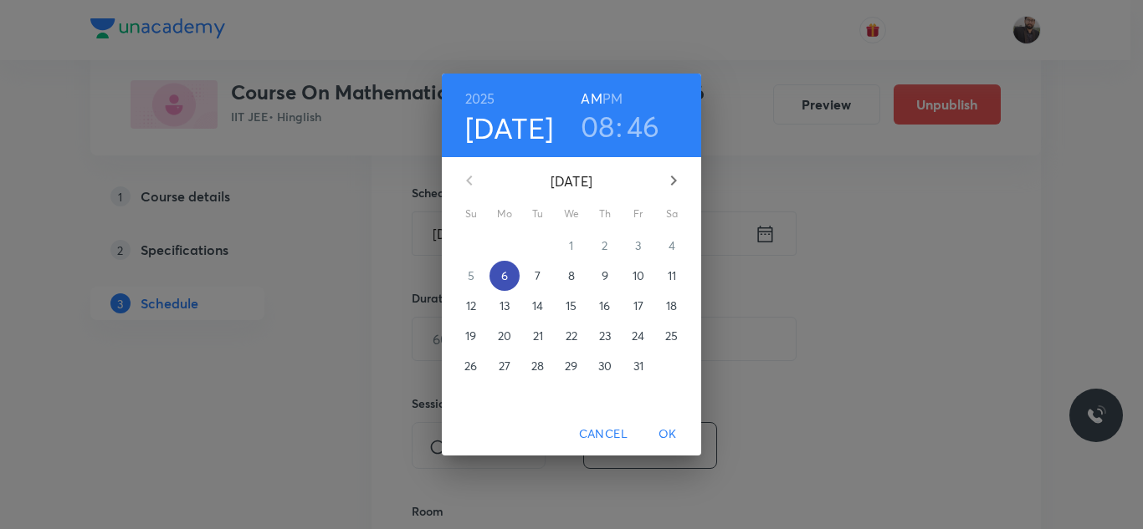
click at [509, 276] on span "6" at bounding box center [504, 276] width 30 height 17
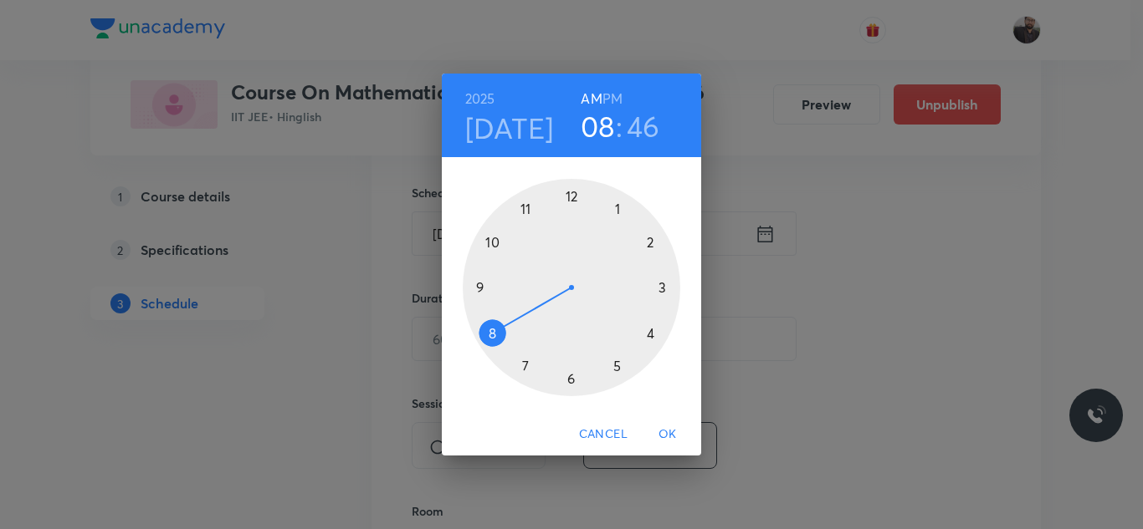
click at [494, 248] on div at bounding box center [571, 287] width 217 height 217
click at [645, 242] on div at bounding box center [571, 287] width 217 height 217
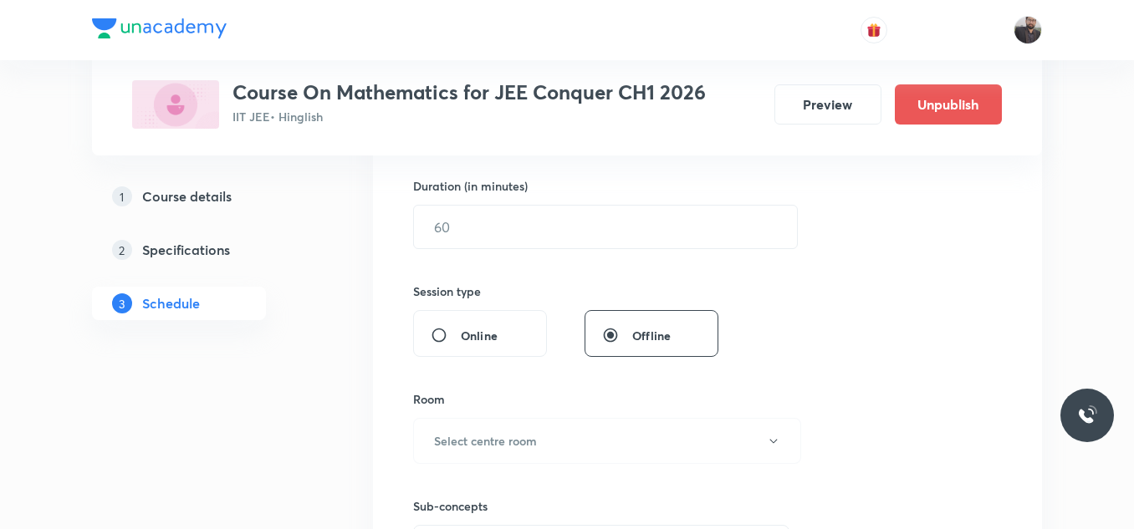
scroll to position [509, 0]
click at [645, 243] on input "text" at bounding box center [605, 225] width 383 height 43
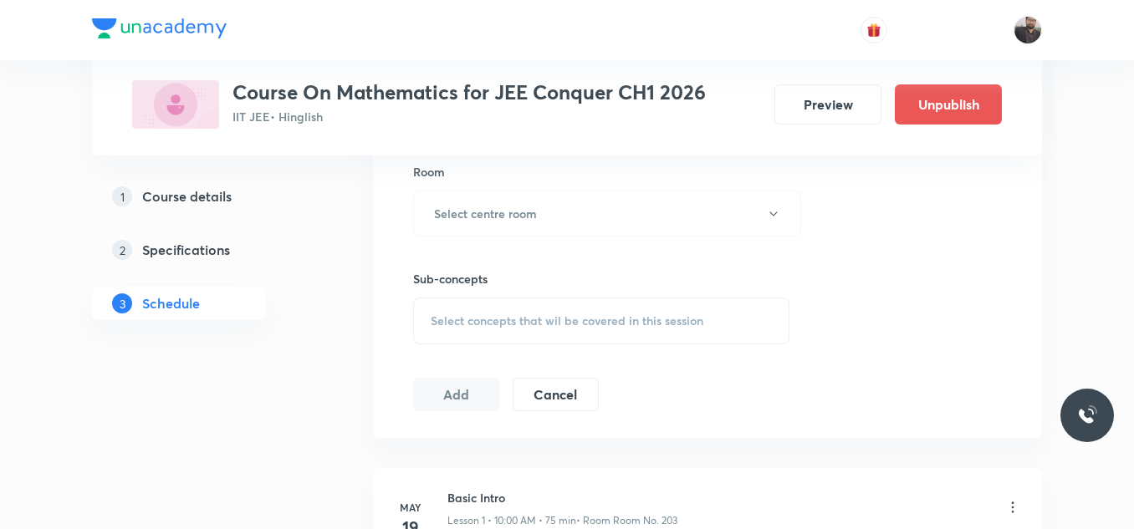
type input "85"
click at [483, 226] on button "Select centre room" at bounding box center [607, 214] width 388 height 46
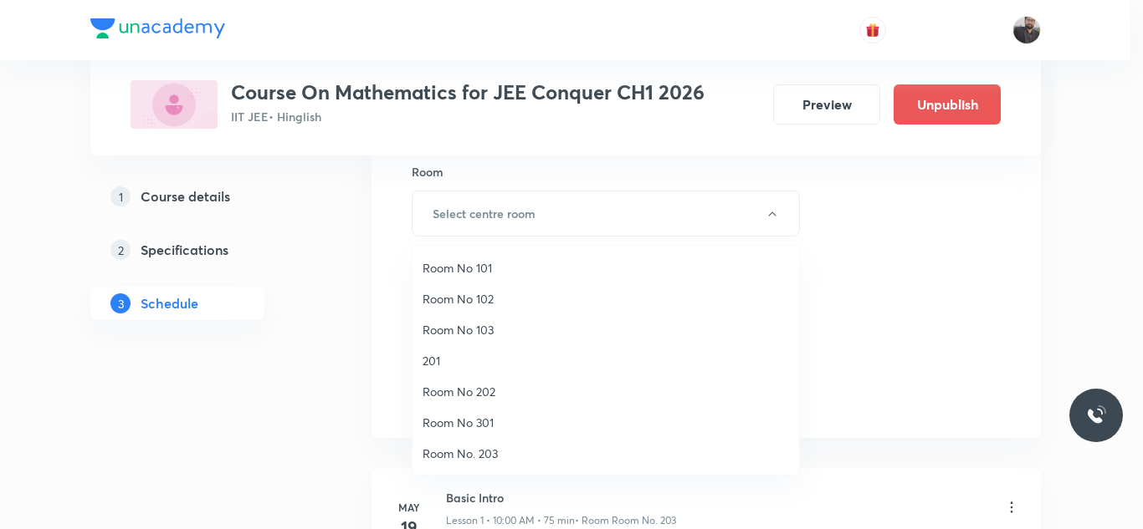
click at [473, 308] on li "Room No 102" at bounding box center [605, 299] width 386 height 31
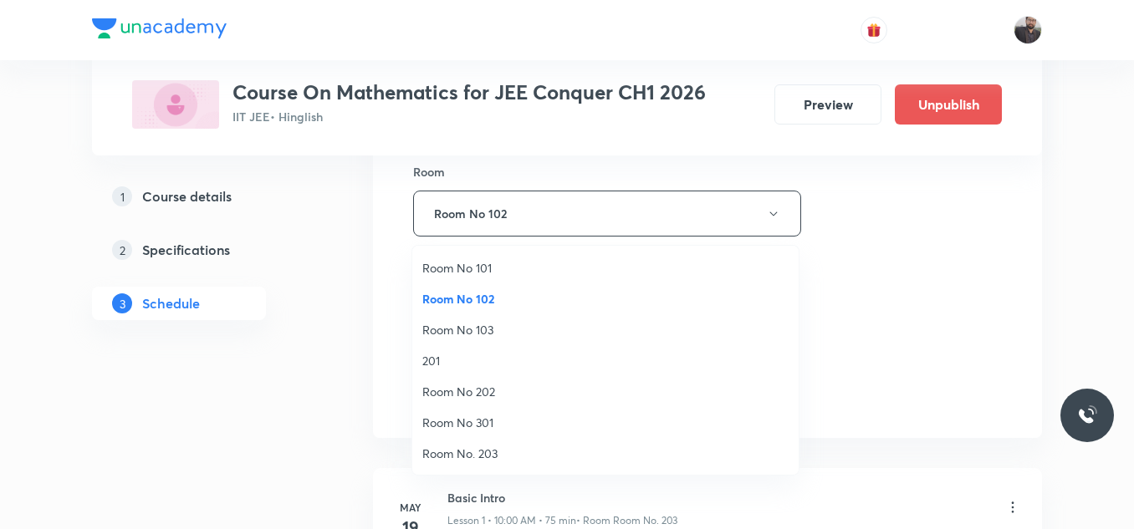
scroll to position [0, 0]
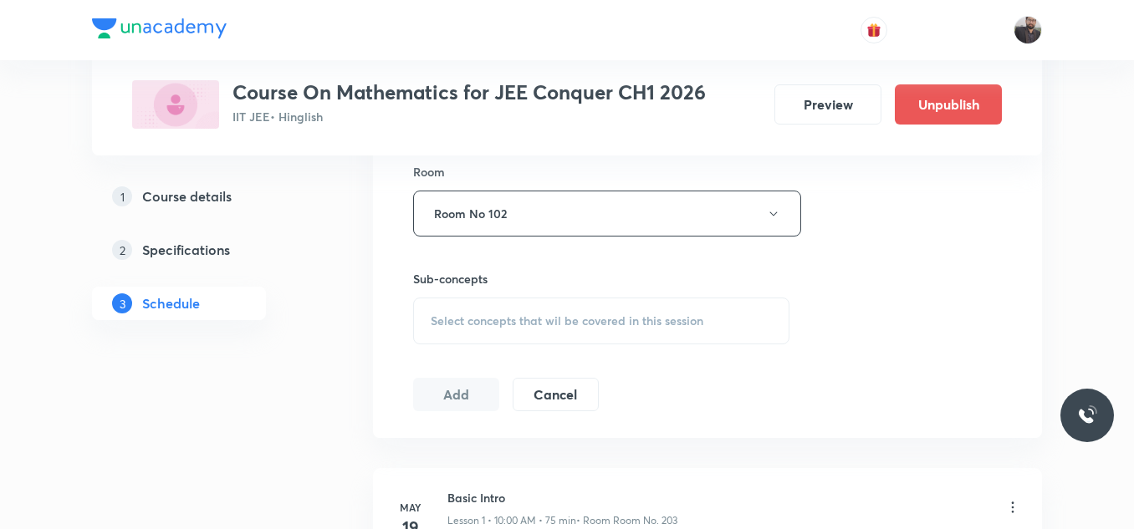
click at [473, 309] on div "Select concepts that wil be covered in this session" at bounding box center [601, 321] width 376 height 47
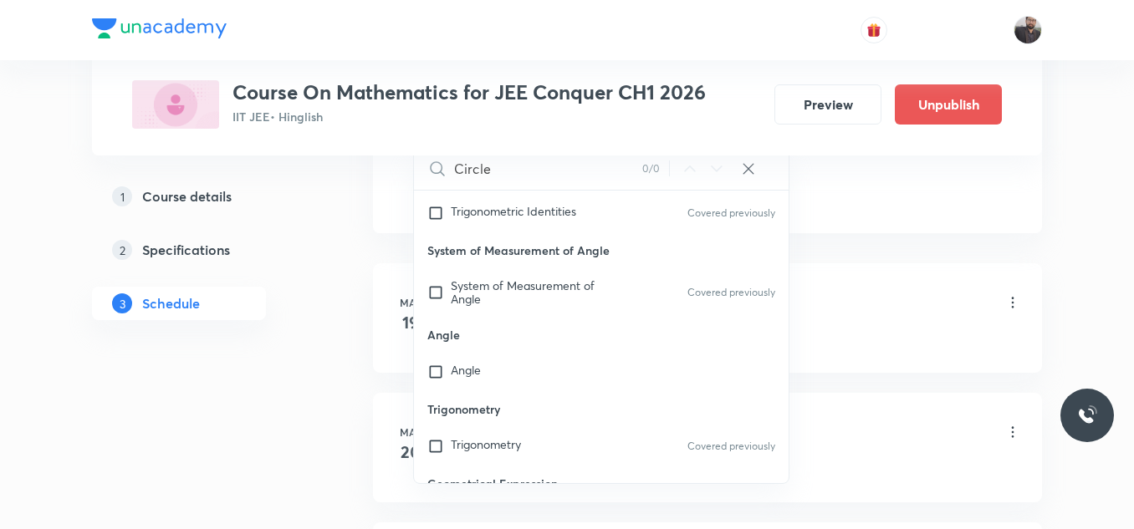
scroll to position [183, 0]
type input "Circle"
click at [488, 381] on div "Angle" at bounding box center [601, 371] width 375 height 37
checkbox input "true"
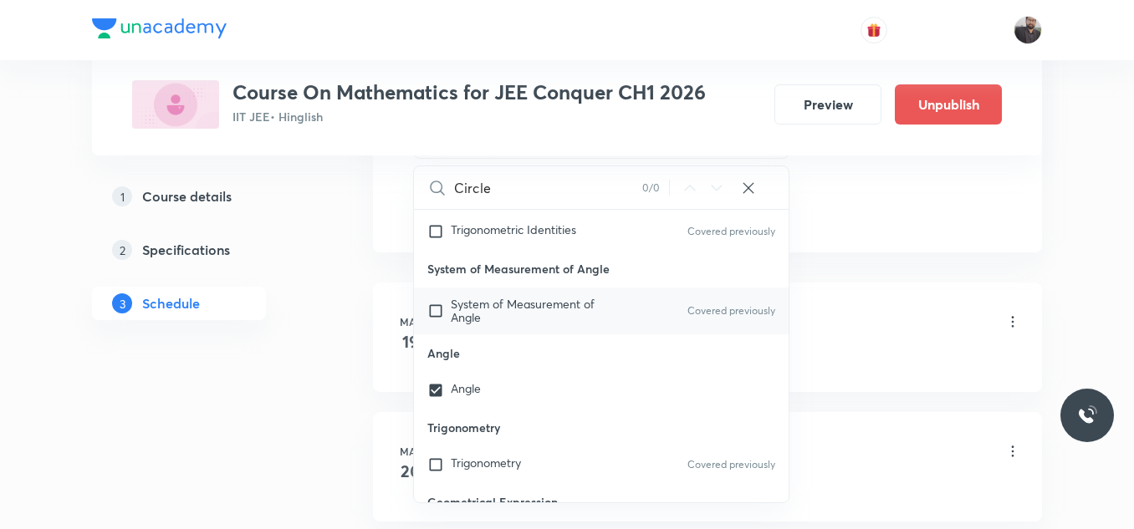
click at [698, 330] on div "System of Measurement of Angle Covered previously" at bounding box center [601, 311] width 375 height 47
checkbox input "true"
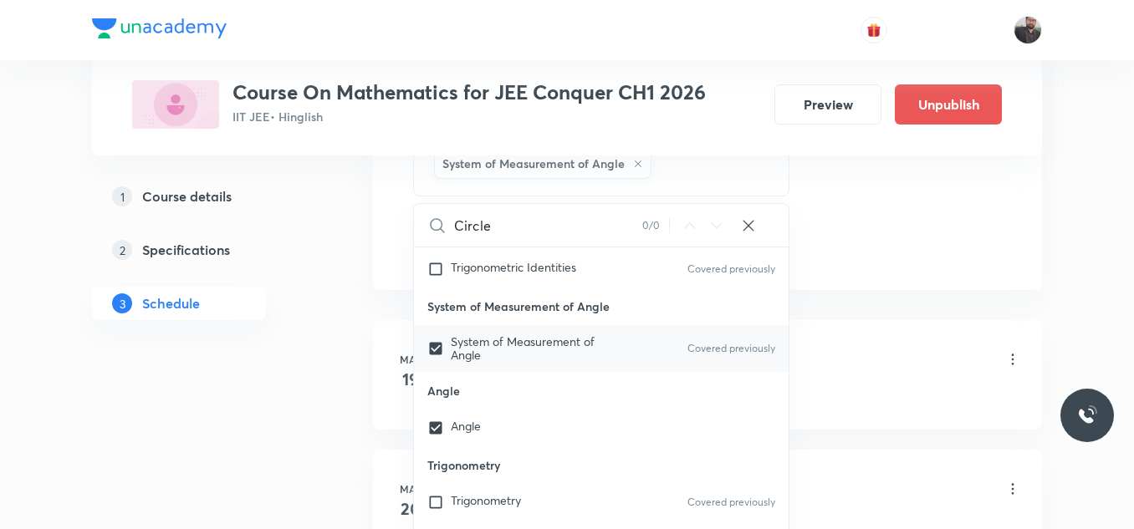
click at [688, 353] on p "Covered previously" at bounding box center [732, 348] width 88 height 15
checkbox input "false"
checkbox input "true"
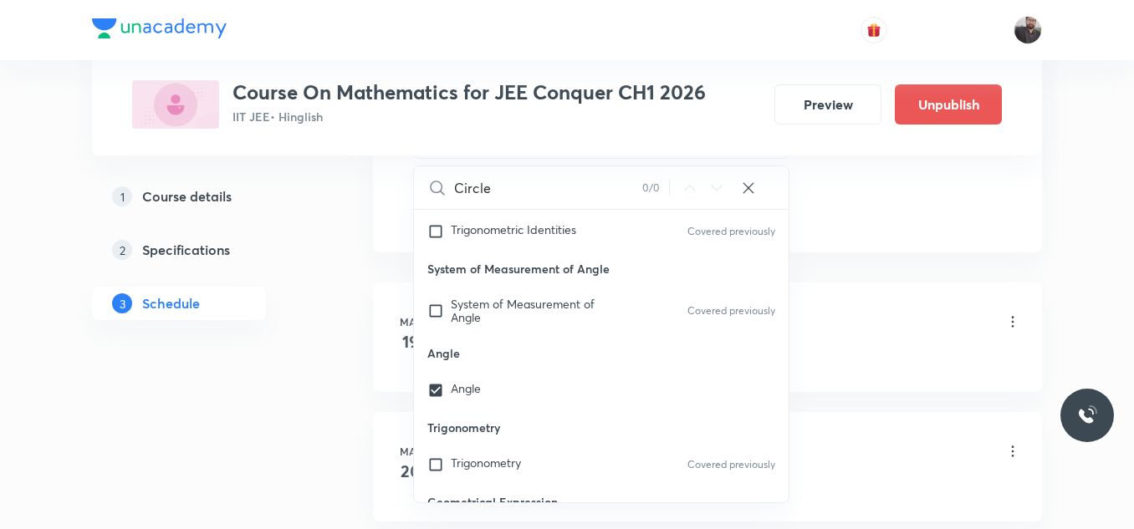
click at [869, 328] on div "Basic Intro Lesson 1 • 10:00 AM • 75 min • Room Room No. 203" at bounding box center [735, 323] width 574 height 39
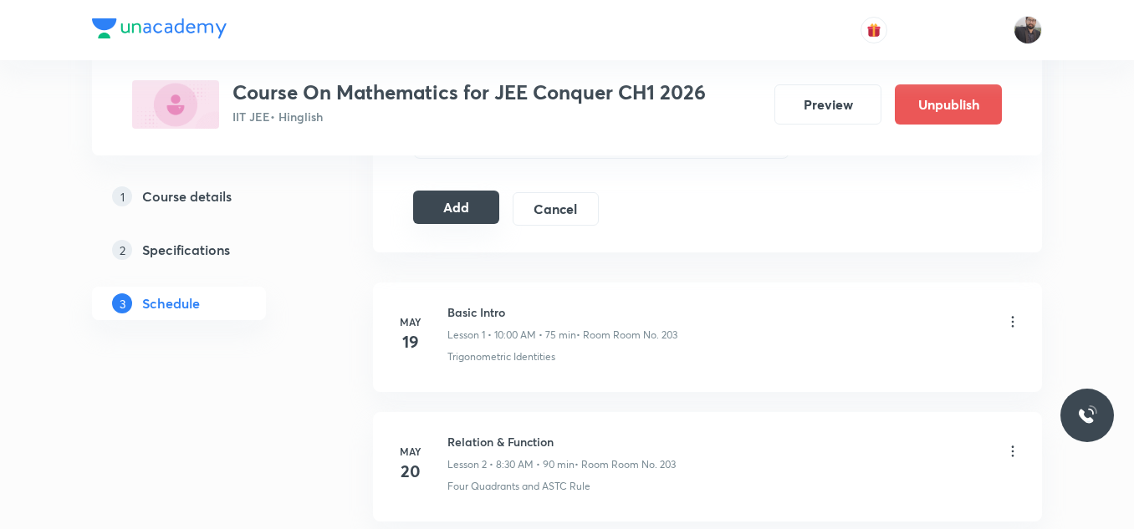
click at [472, 214] on button "Add" at bounding box center [456, 207] width 86 height 33
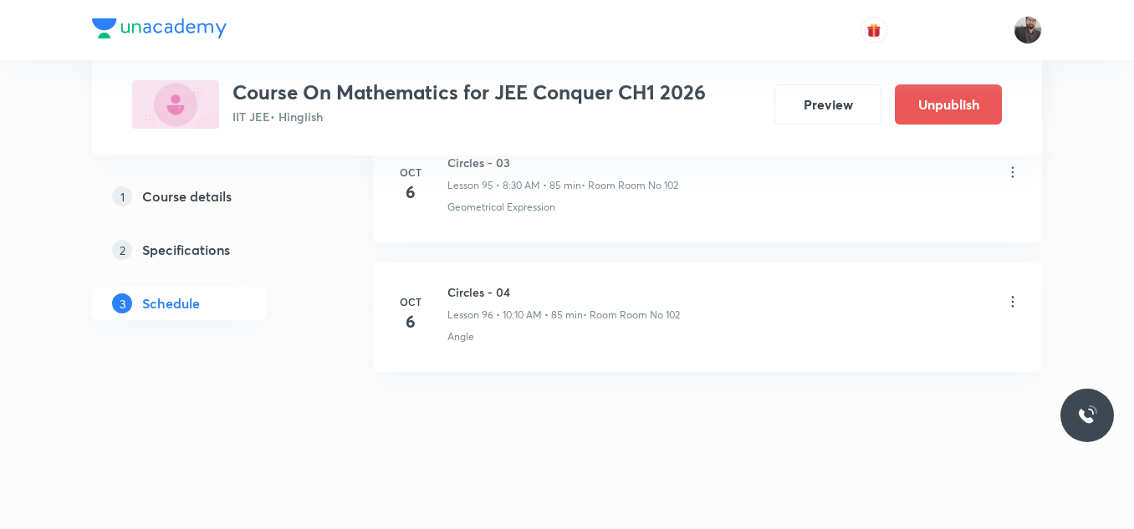
click at [1014, 305] on icon at bounding box center [1013, 302] width 17 height 17
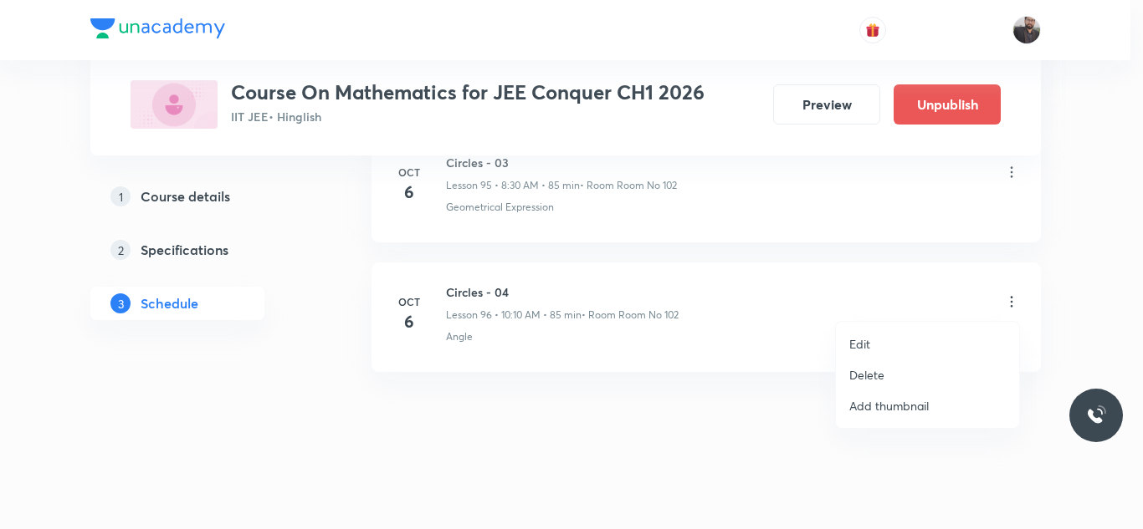
click at [895, 333] on li "Edit" at bounding box center [927, 344] width 183 height 31
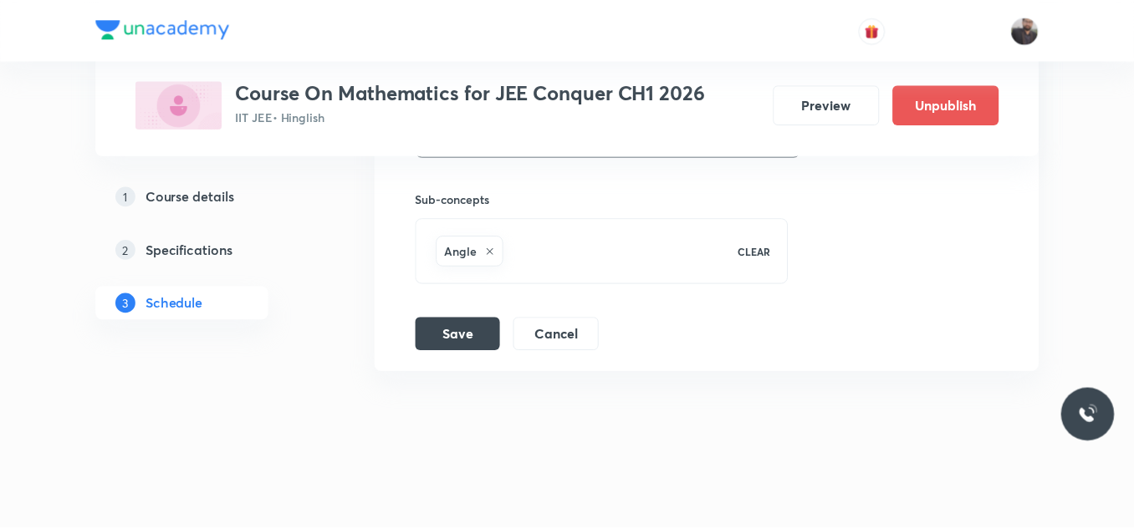
scroll to position [13132, 0]
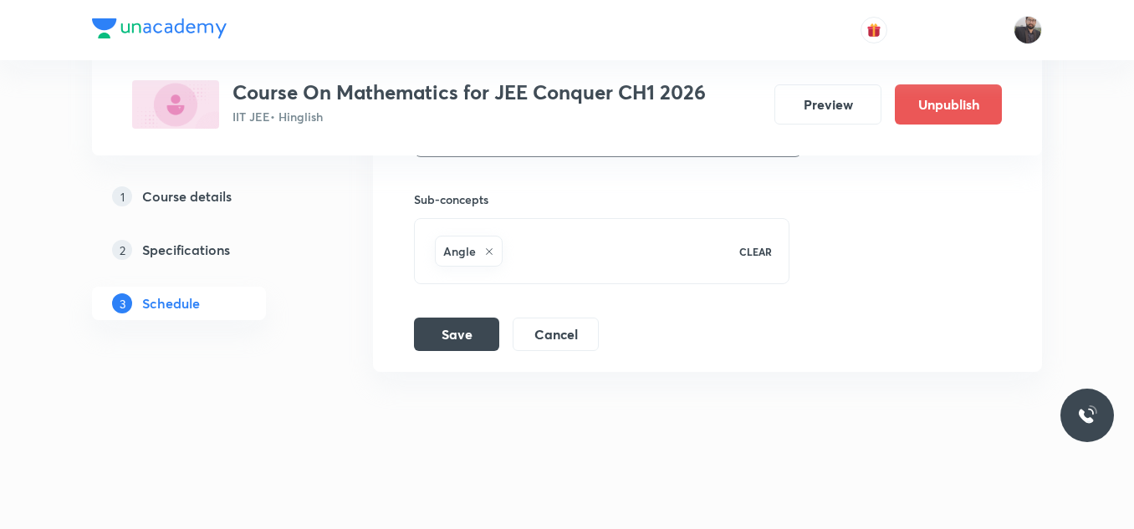
click at [492, 259] on div "Angle" at bounding box center [469, 251] width 68 height 31
click at [485, 253] on icon at bounding box center [489, 252] width 10 height 10
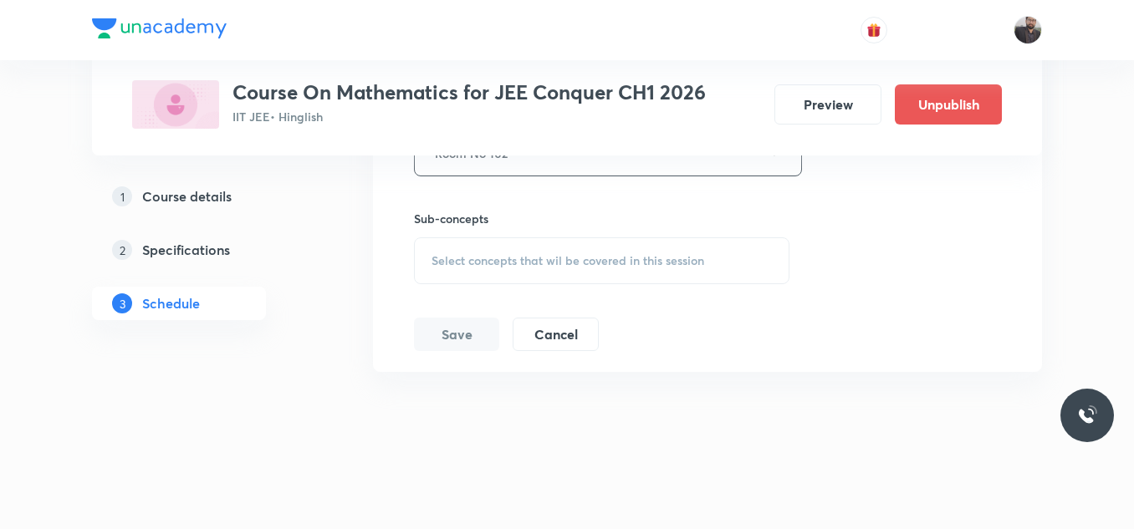
scroll to position [13113, 0]
click at [485, 254] on span "Select concepts that wil be covered in this session" at bounding box center [568, 260] width 273 height 13
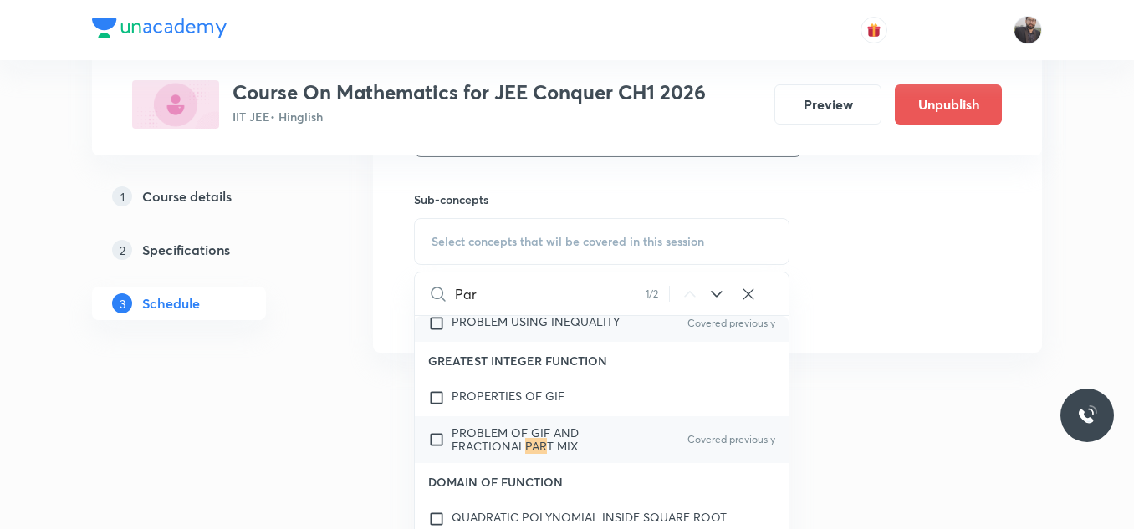
scroll to position [5040, 0]
click at [513, 292] on input "Par" at bounding box center [550, 294] width 191 height 43
type input "P"
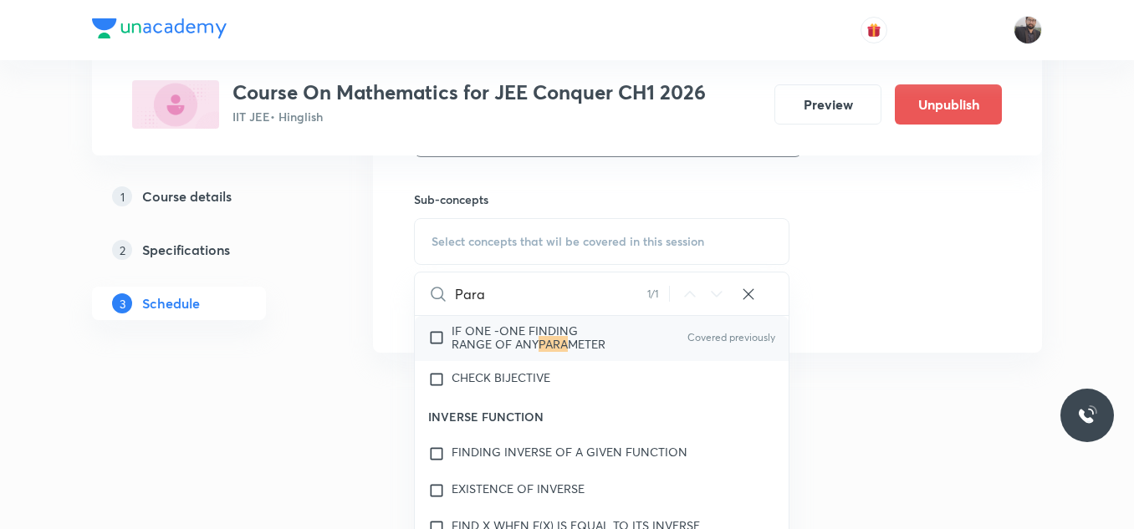
scroll to position [5904, 0]
type input "Para"
click at [568, 351] on span "METER" at bounding box center [587, 343] width 38 height 16
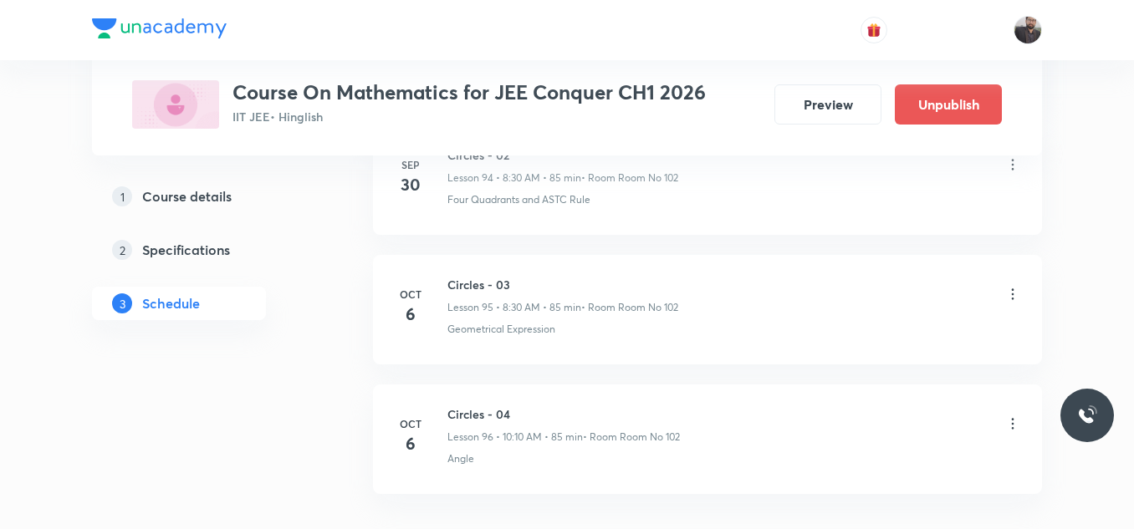
scroll to position [12489, 0]
click at [1015, 299] on icon at bounding box center [1013, 302] width 17 height 17
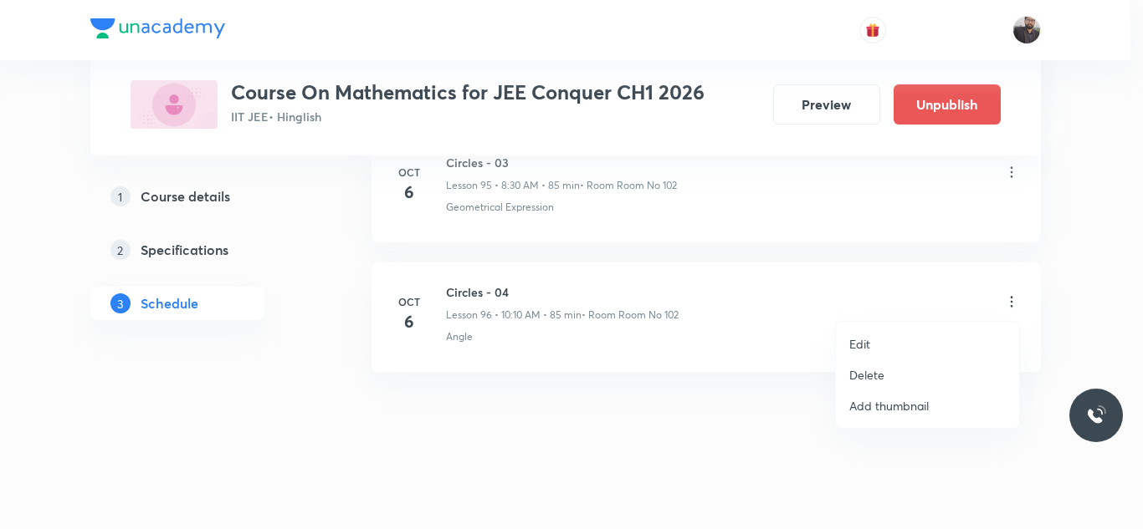
click at [918, 335] on li "Edit" at bounding box center [927, 344] width 183 height 31
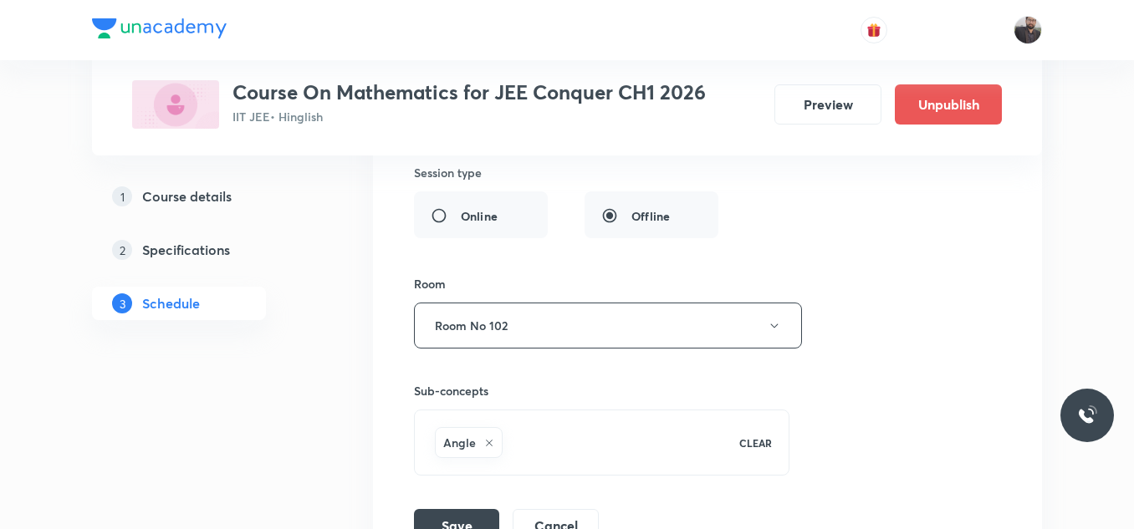
scroll to position [13132, 0]
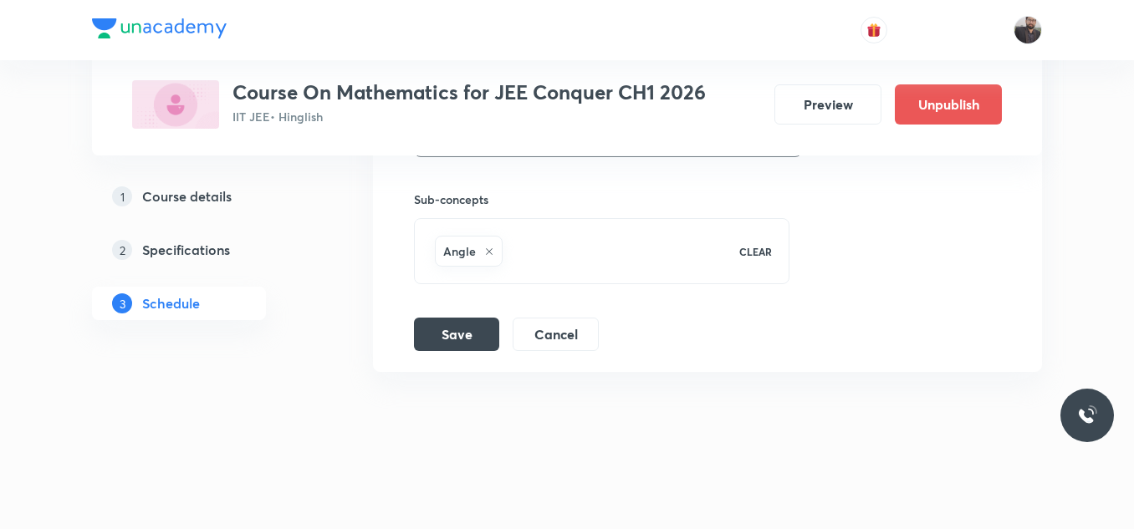
click at [492, 252] on icon at bounding box center [489, 252] width 10 height 10
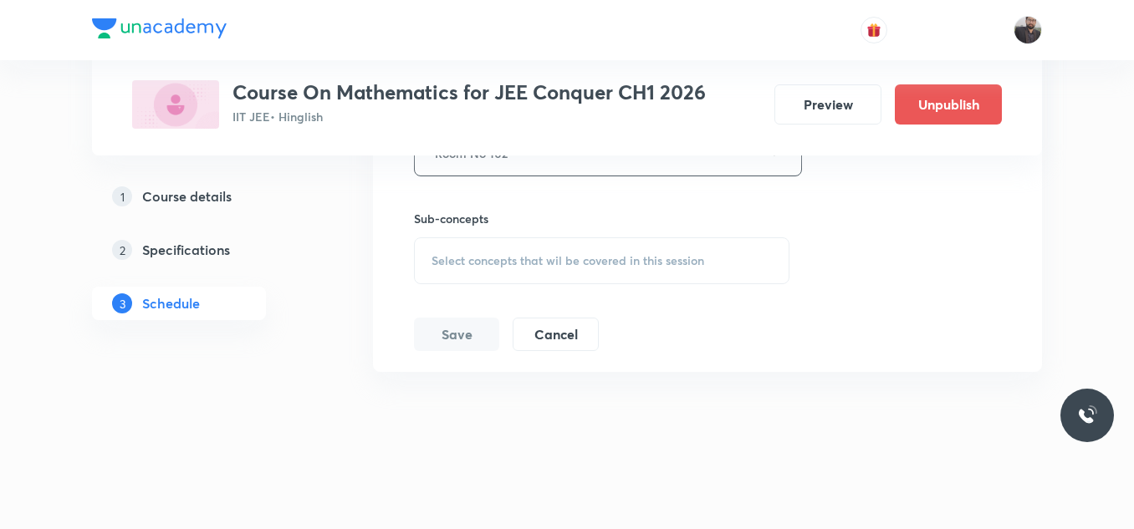
click at [493, 259] on span "Select concepts that wil be covered in this session" at bounding box center [568, 260] width 273 height 13
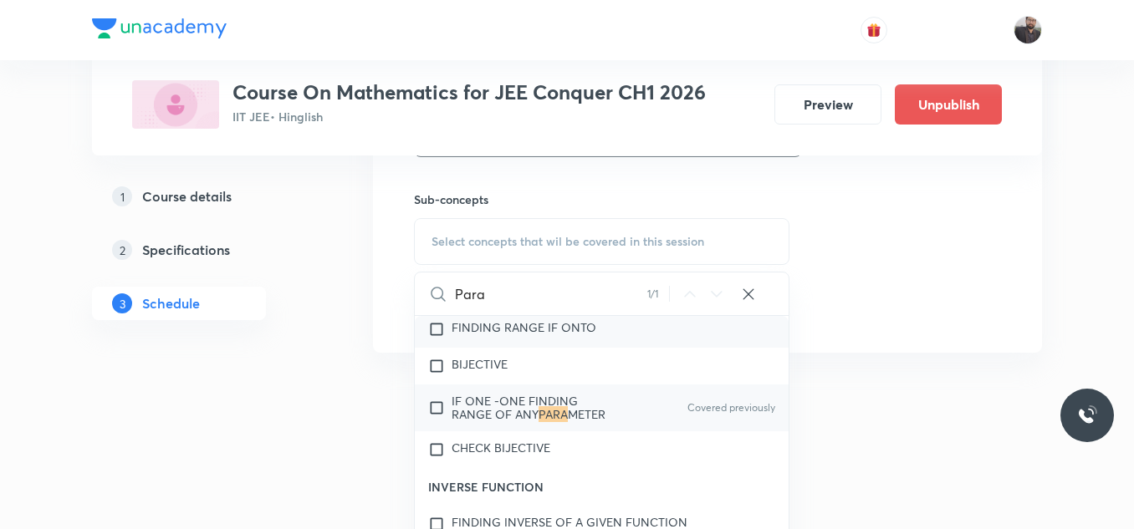
scroll to position [5836, 0]
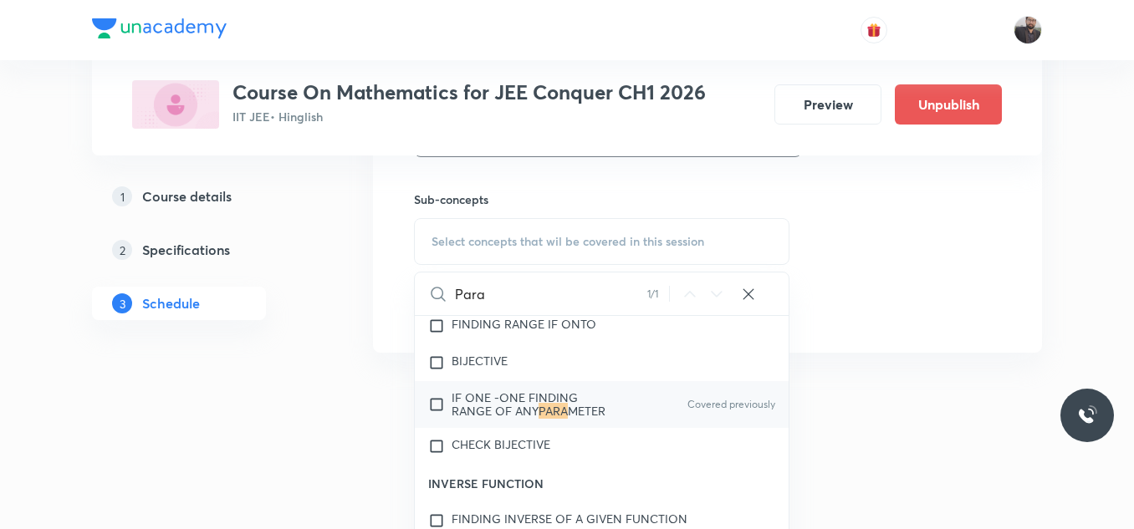
type input "Para"
click at [489, 419] on span "IF ONE -ONE FINDING RANGE OF ANY" at bounding box center [515, 404] width 126 height 29
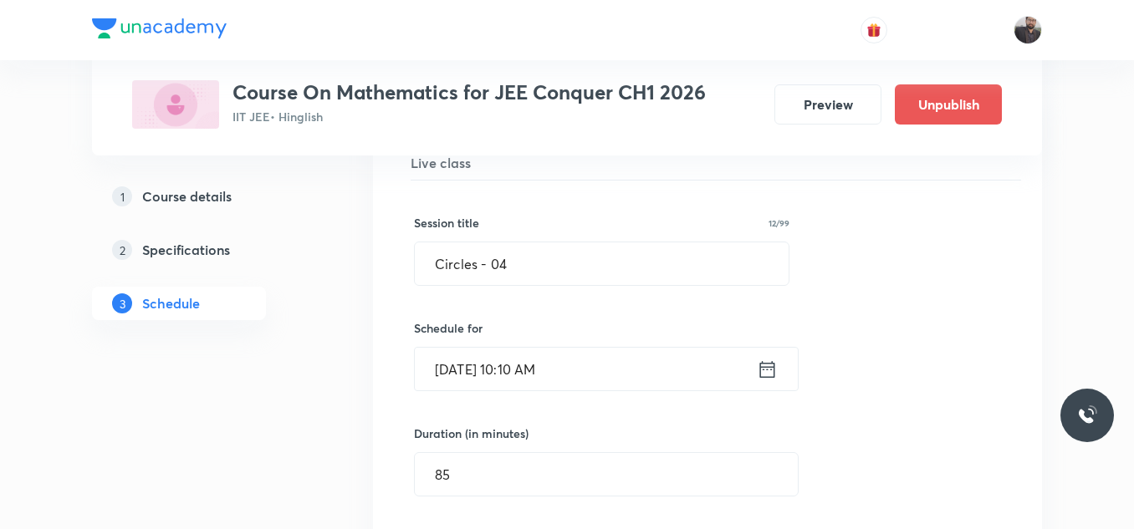
scroll to position [12574, 0]
drag, startPoint x: 426, startPoint y: 259, endPoint x: 644, endPoint y: 251, distance: 218.5
click at [644, 251] on input "Circles - 04" at bounding box center [602, 264] width 374 height 43
paste input "Parabola"
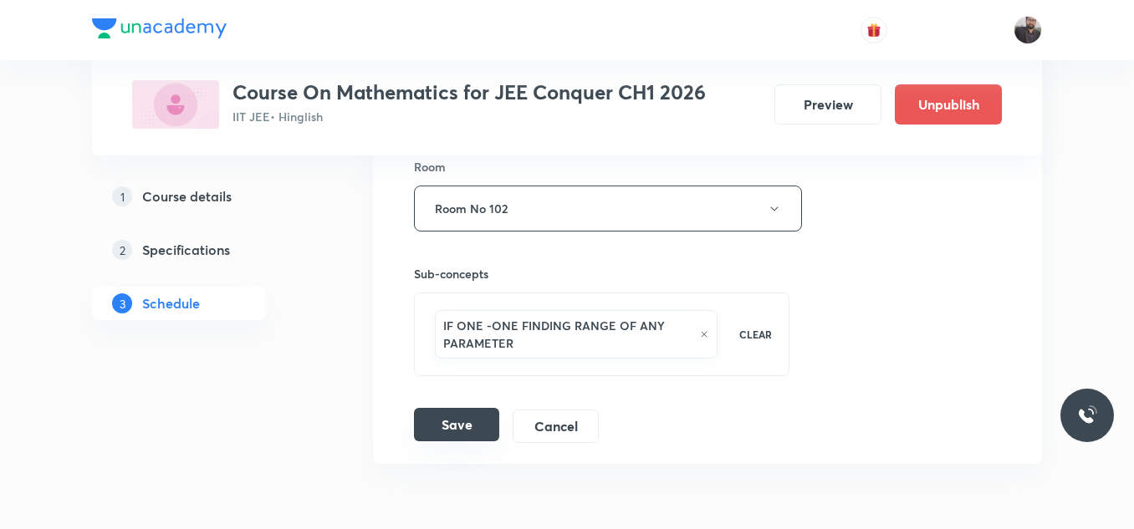
scroll to position [13059, 0]
type input "Parabola - 01"
click at [453, 439] on button "Save" at bounding box center [456, 423] width 85 height 33
click at [468, 415] on button "Save" at bounding box center [456, 423] width 85 height 33
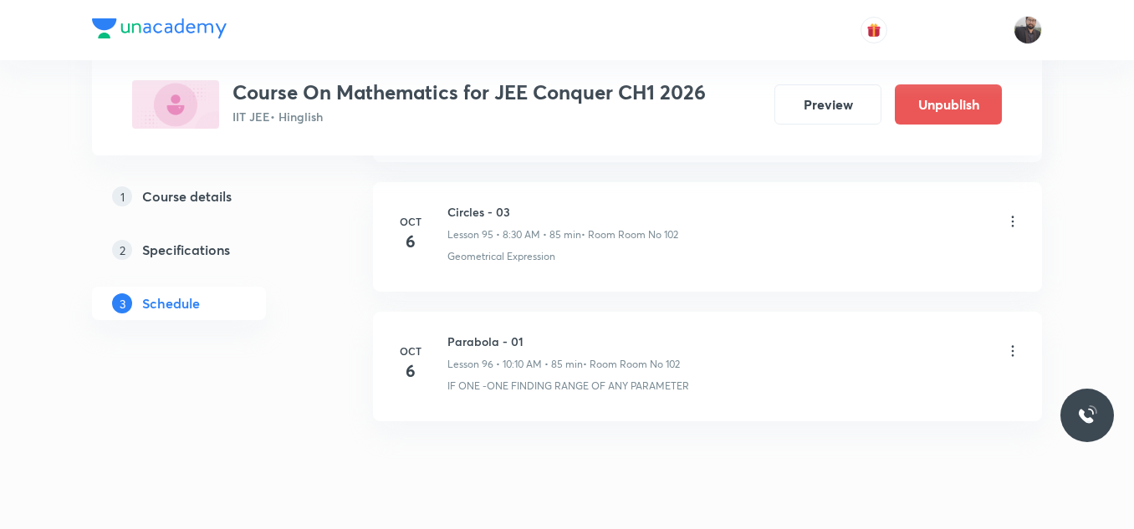
scroll to position [13207, 0]
